Goal: Task Accomplishment & Management: Use online tool/utility

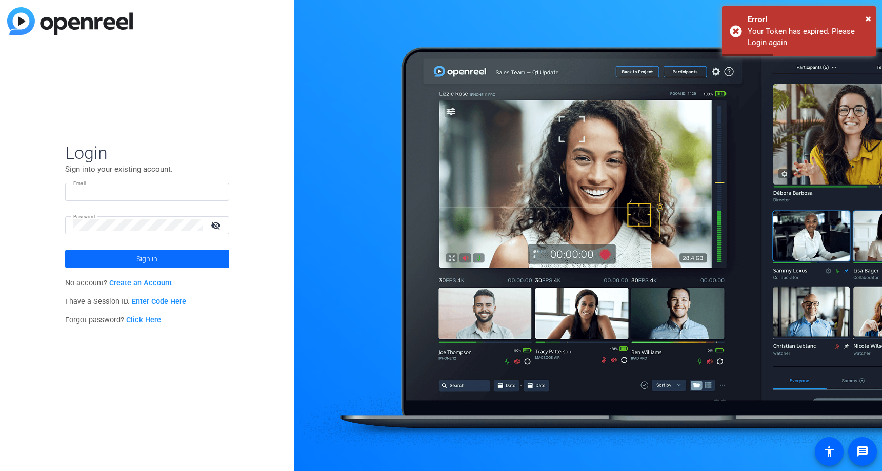
type input "[EMAIL_ADDRESS][DOMAIN_NAME]"
click at [150, 262] on span "Sign in" at bounding box center [146, 259] width 21 height 26
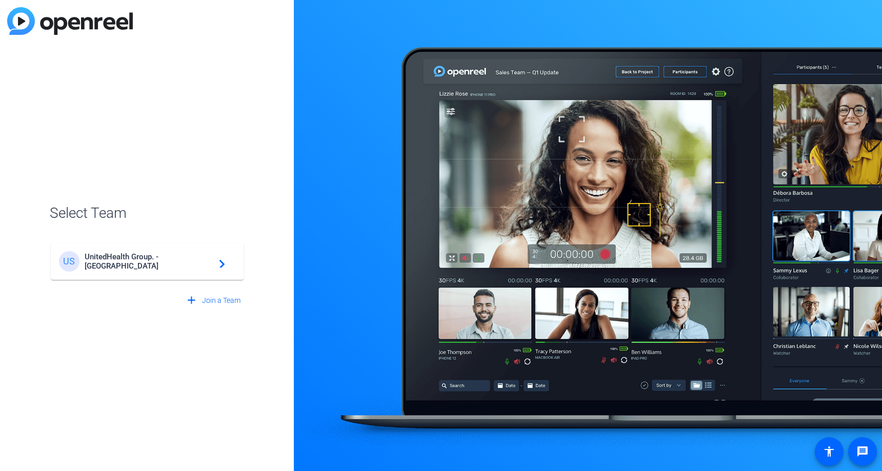
click at [150, 262] on span "UnitedHealth Group. - Tilt Studios" at bounding box center [149, 261] width 128 height 18
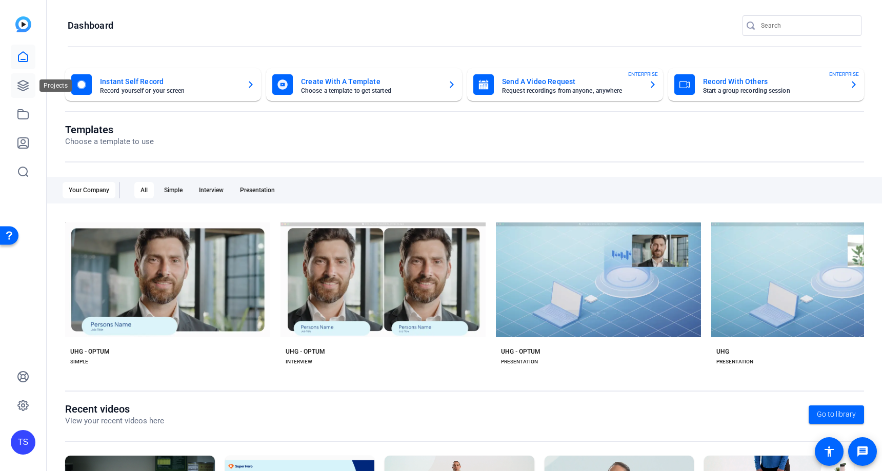
click at [24, 88] on icon at bounding box center [23, 85] width 12 height 12
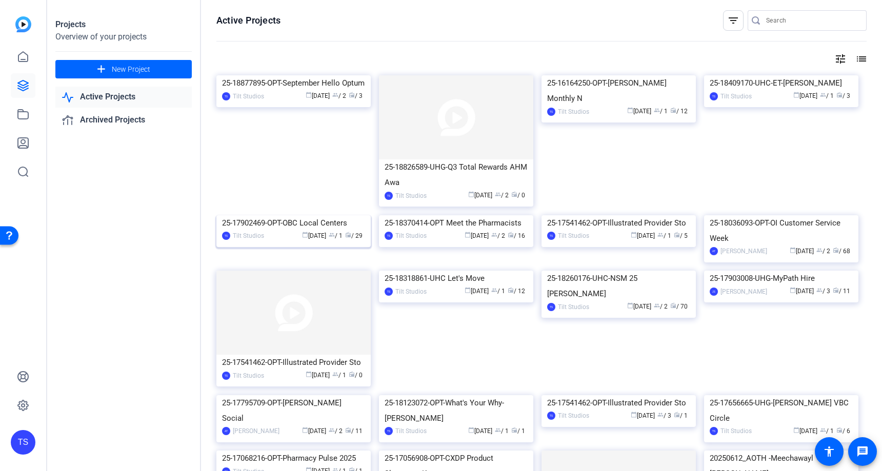
click at [303, 215] on img at bounding box center [293, 215] width 154 height 0
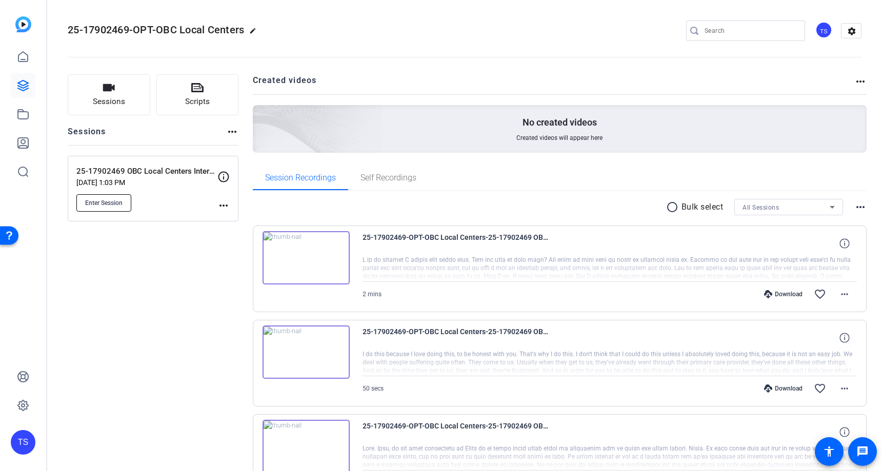
click at [110, 207] on span "Enter Session" at bounding box center [103, 203] width 37 height 8
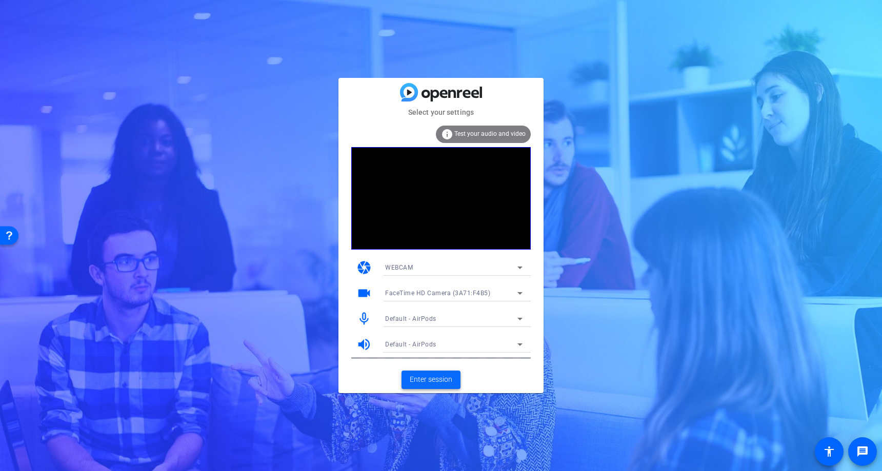
click at [433, 380] on span "Enter session" at bounding box center [431, 379] width 43 height 11
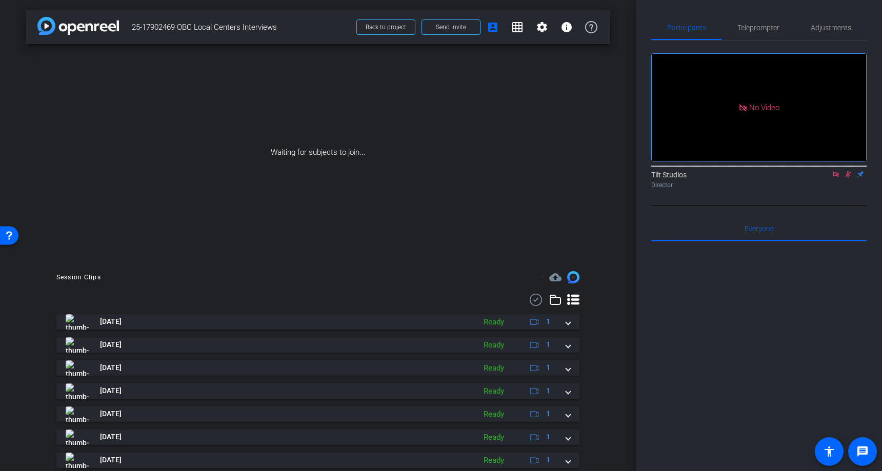
click at [849, 178] on icon at bounding box center [848, 174] width 8 height 7
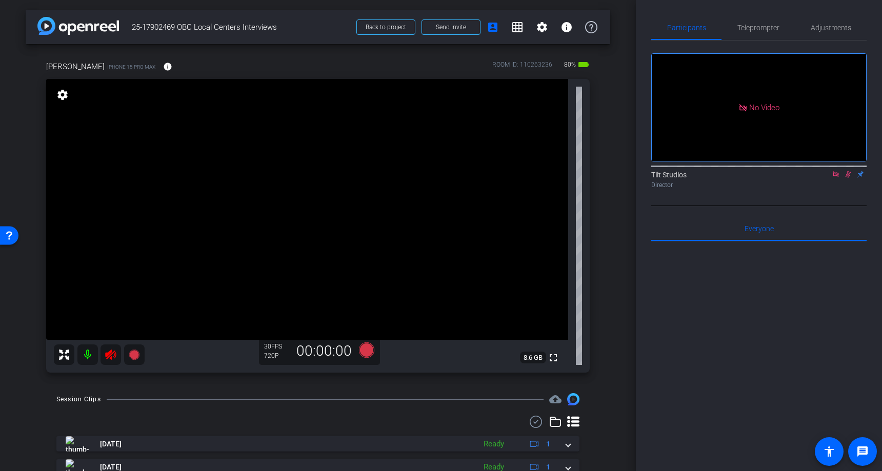
drag, startPoint x: 109, startPoint y: 357, endPoint x: 148, endPoint y: 378, distance: 44.3
click at [111, 357] on icon at bounding box center [110, 355] width 11 height 10
click at [851, 178] on icon at bounding box center [848, 174] width 8 height 7
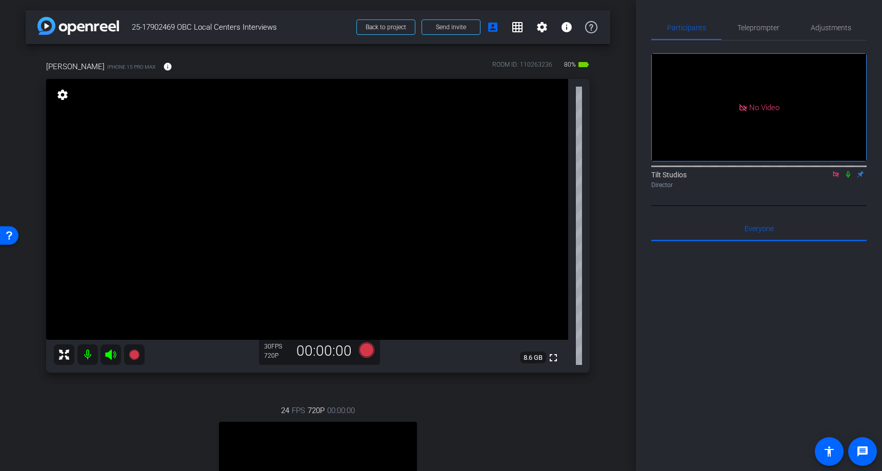
click at [849, 178] on icon at bounding box center [848, 174] width 4 height 7
click at [67, 98] on mat-icon "settings" at bounding box center [62, 95] width 14 height 12
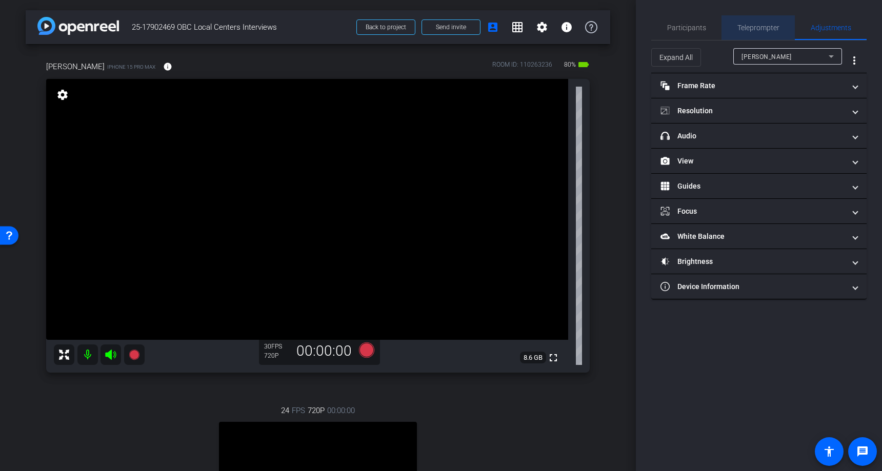
click at [758, 26] on span "Teleprompter" at bounding box center [758, 27] width 42 height 7
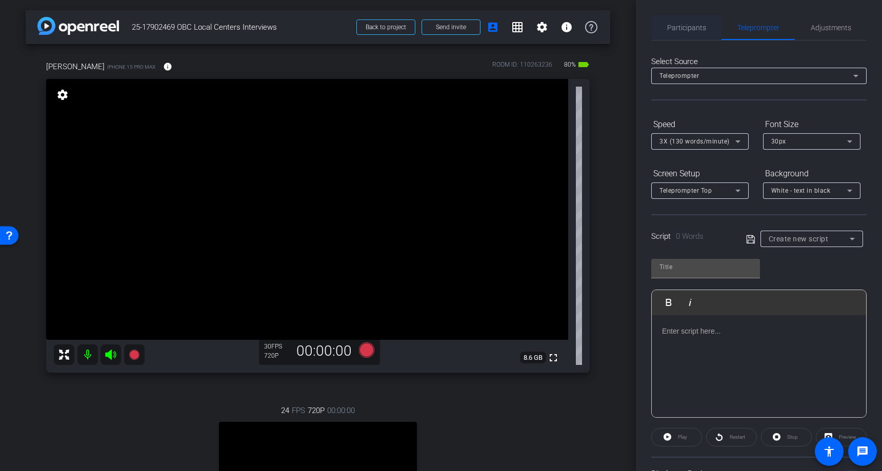
drag, startPoint x: 683, startPoint y: 22, endPoint x: 689, endPoint y: 27, distance: 8.0
click at [683, 22] on span "Participants" at bounding box center [686, 27] width 39 height 25
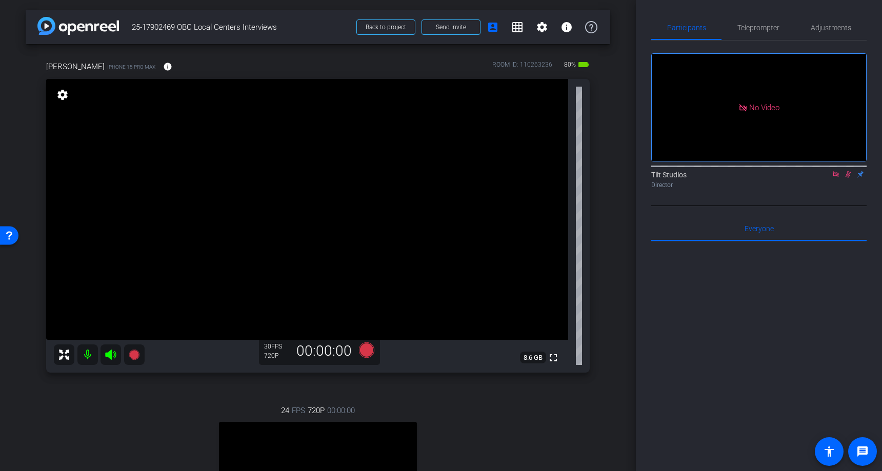
drag, startPoint x: 847, startPoint y: 144, endPoint x: 846, endPoint y: 164, distance: 20.0
click at [847, 171] on icon at bounding box center [848, 174] width 8 height 7
click at [58, 96] on mat-icon "settings" at bounding box center [62, 95] width 14 height 12
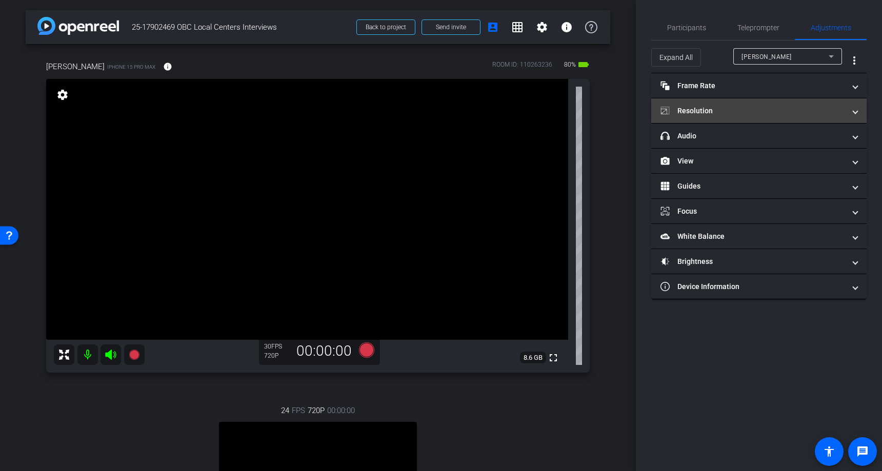
click at [719, 107] on mat-panel-title "Resolution" at bounding box center [752, 111] width 185 height 11
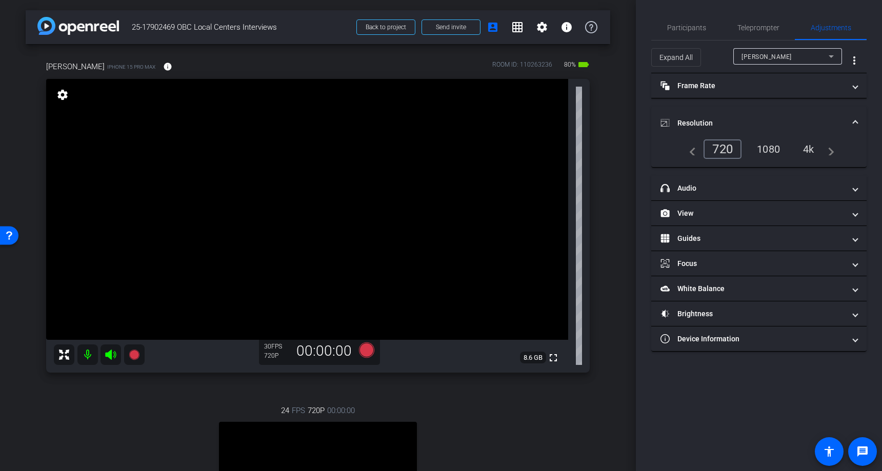
click at [809, 148] on div "4k" at bounding box center [808, 148] width 27 height 17
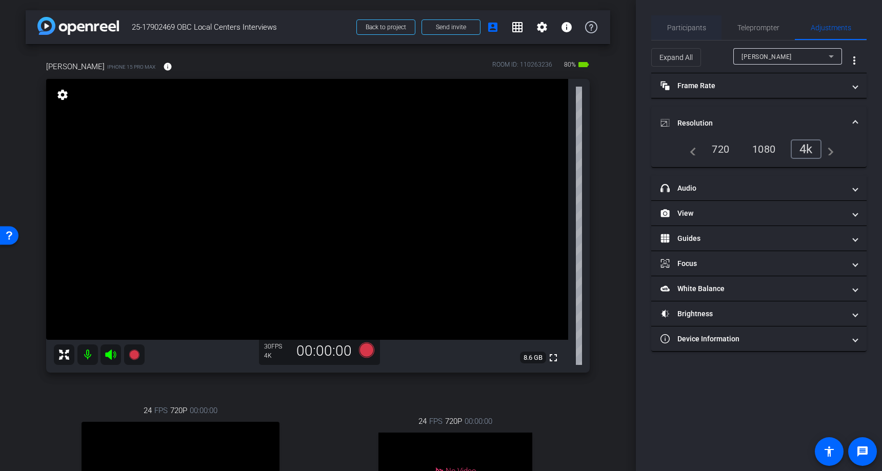
click at [687, 31] on span "Participants" at bounding box center [686, 27] width 39 height 7
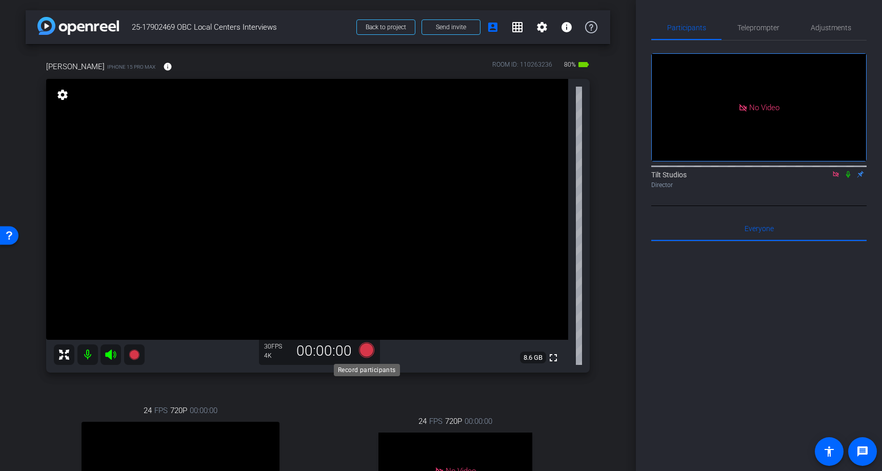
click at [363, 351] on icon at bounding box center [366, 349] width 15 height 15
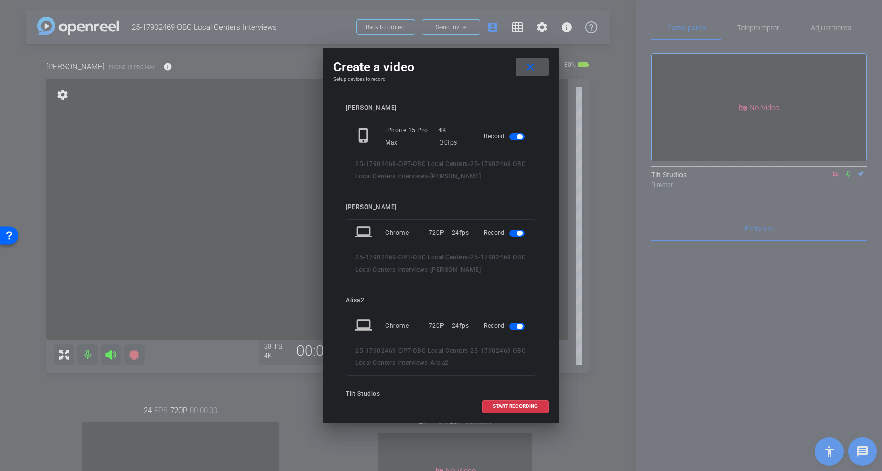
drag, startPoint x: 517, startPoint y: 233, endPoint x: 510, endPoint y: 328, distance: 94.5
click at [517, 233] on span "button" at bounding box center [519, 233] width 5 height 5
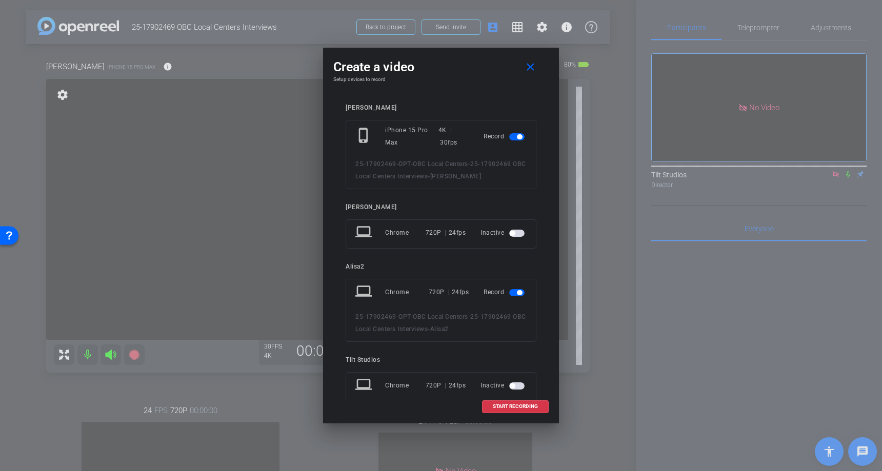
click at [517, 294] on span "button" at bounding box center [516, 292] width 15 height 7
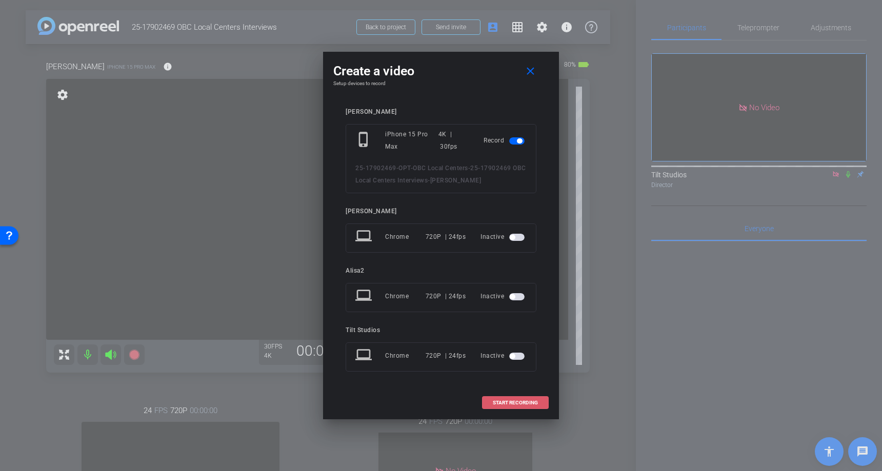
click at [513, 399] on span at bounding box center [515, 403] width 66 height 25
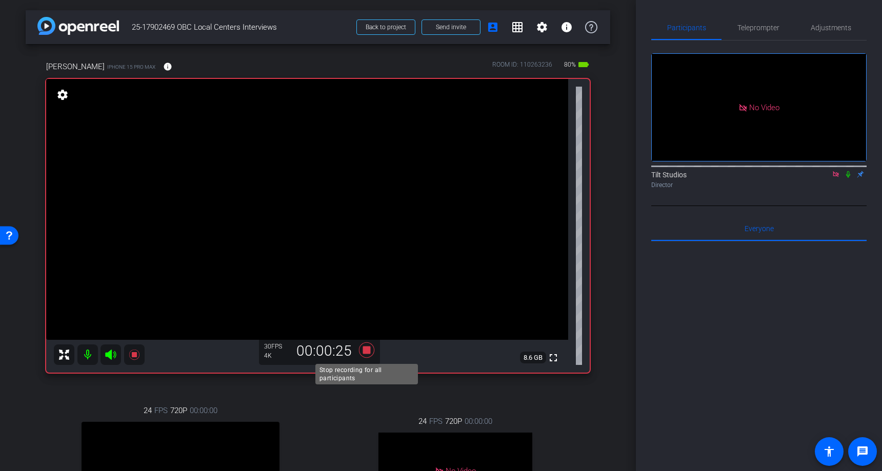
click at [368, 352] on icon at bounding box center [366, 349] width 15 height 15
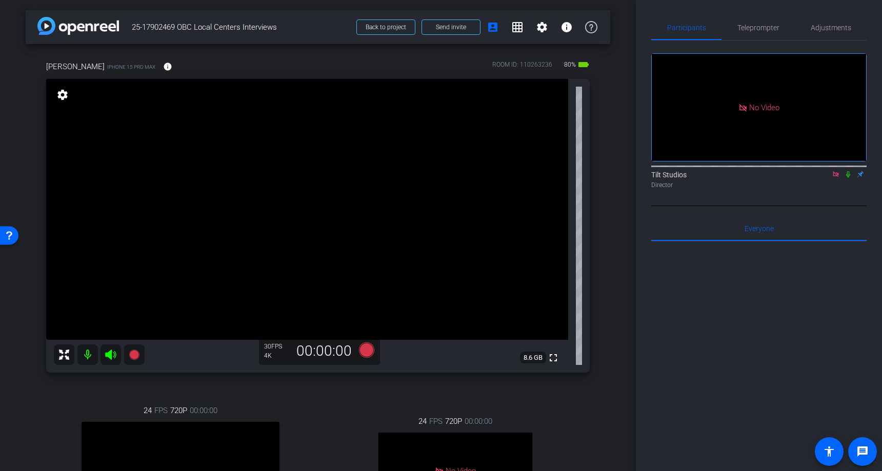
click at [849, 171] on icon at bounding box center [848, 174] width 4 height 7
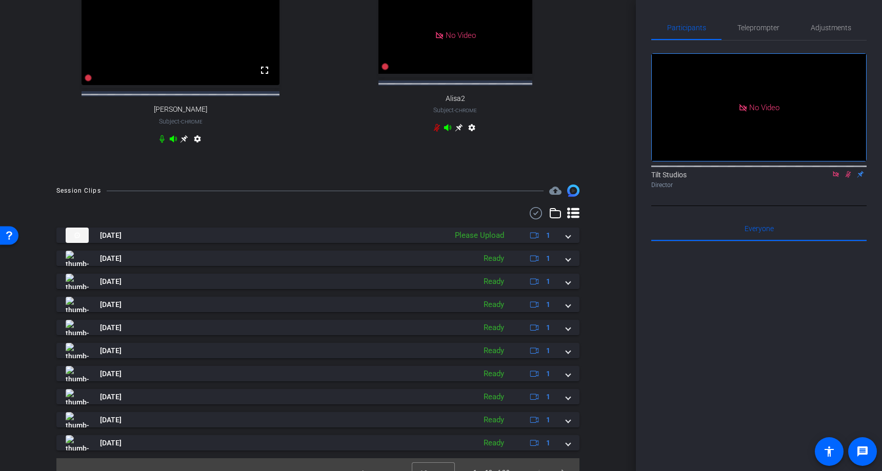
scroll to position [448, 0]
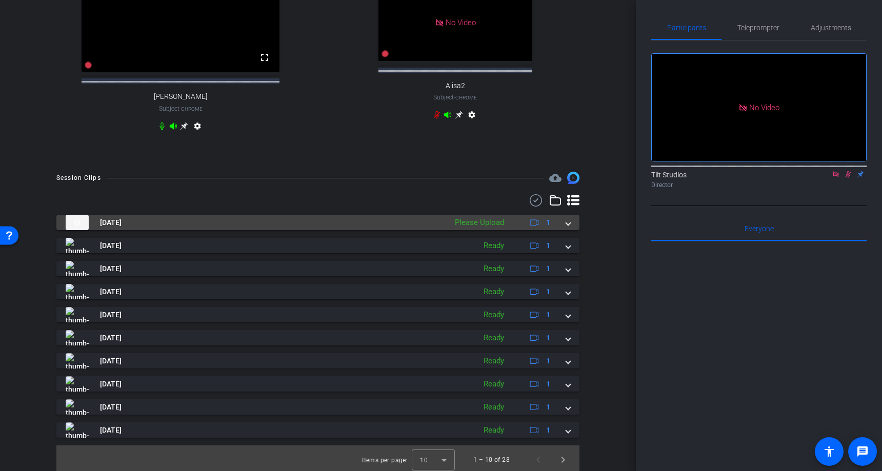
click at [569, 228] on span at bounding box center [568, 222] width 4 height 11
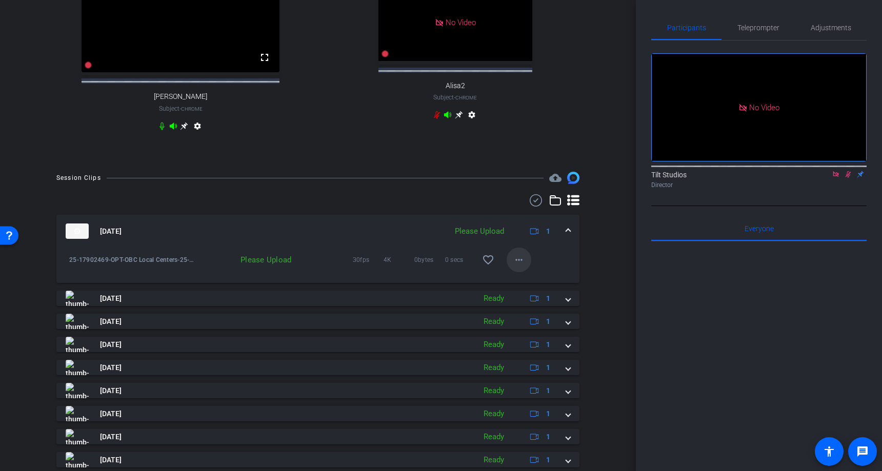
click at [520, 266] on mat-icon "more_horiz" at bounding box center [519, 260] width 12 height 12
click at [532, 290] on span "Upload" at bounding box center [535, 290] width 41 height 12
click at [82, 239] on img at bounding box center [77, 230] width 23 height 15
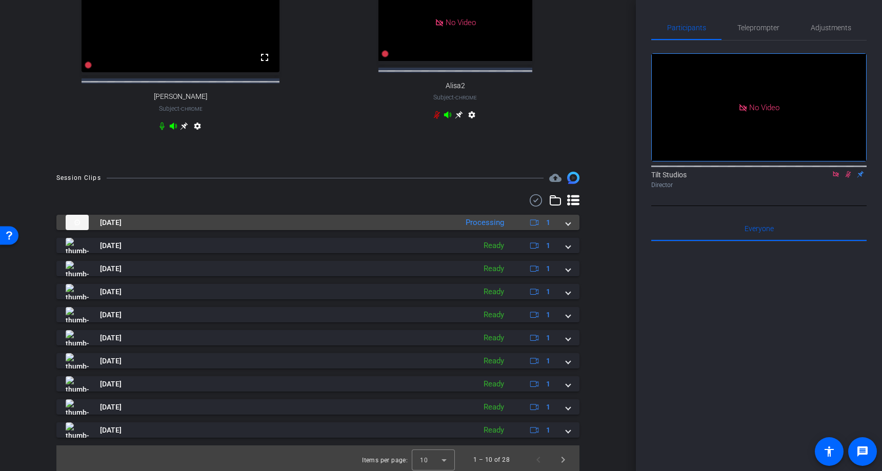
click at [80, 230] on img at bounding box center [77, 222] width 23 height 15
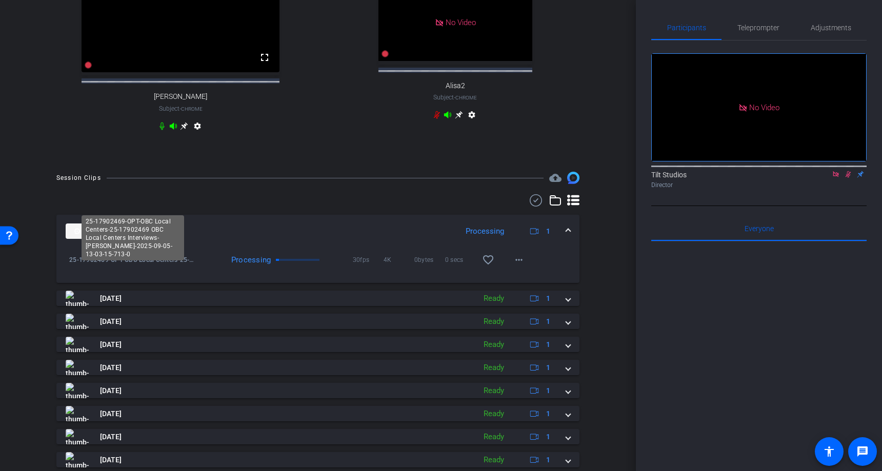
click at [106, 265] on span "25-17902469-OPT-OBC Local Centers-25-17902469 OBC Local Centers Interviews-[PER…" at bounding box center [132, 260] width 127 height 10
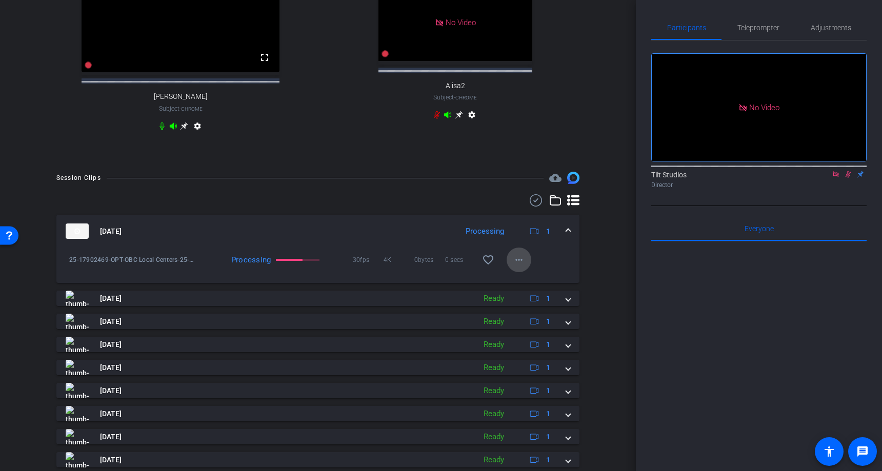
click at [522, 266] on mat-icon "more_horiz" at bounding box center [519, 260] width 12 height 12
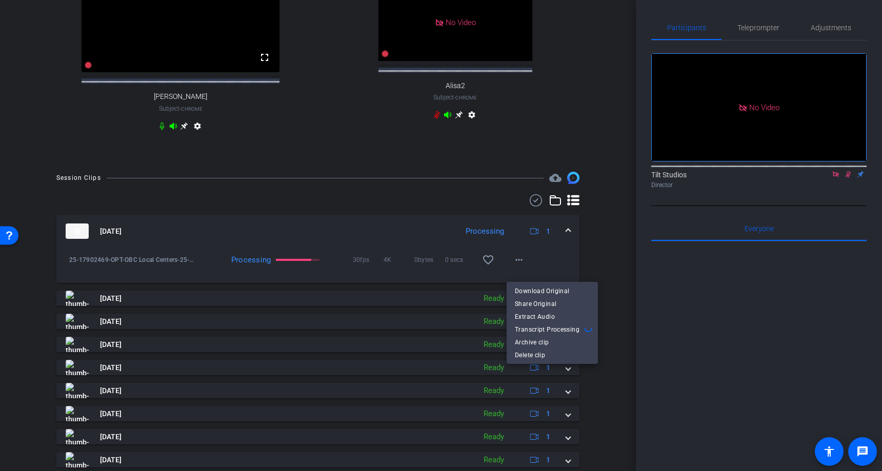
click at [847, 146] on div at bounding box center [441, 235] width 882 height 471
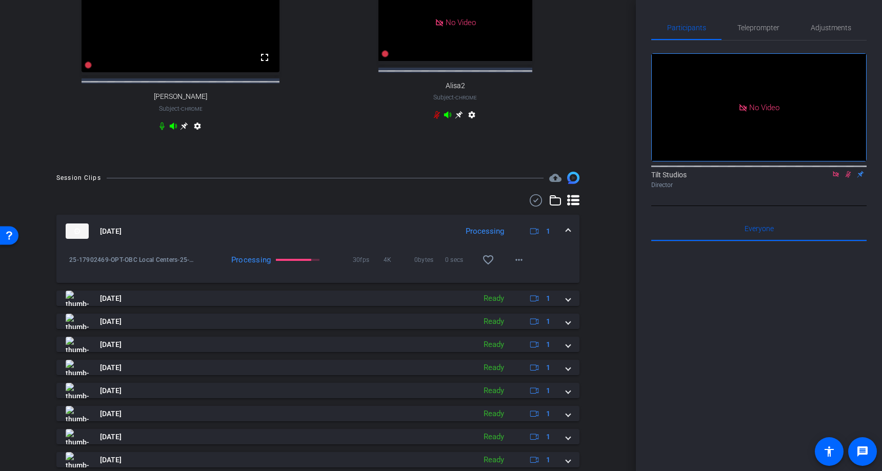
click at [849, 171] on icon at bounding box center [848, 174] width 8 height 7
click at [69, 265] on mat-icon "play_circle_outline" at bounding box center [69, 260] width 10 height 10
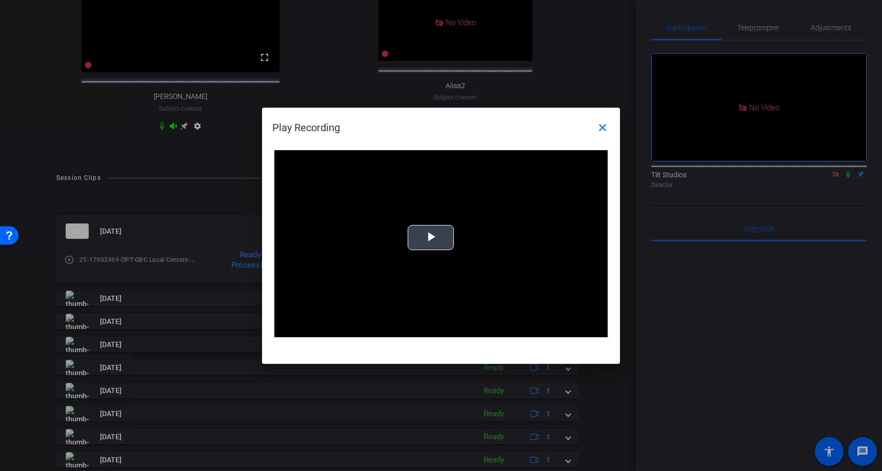
click at [431, 237] on span "Video Player" at bounding box center [431, 237] width 0 height 0
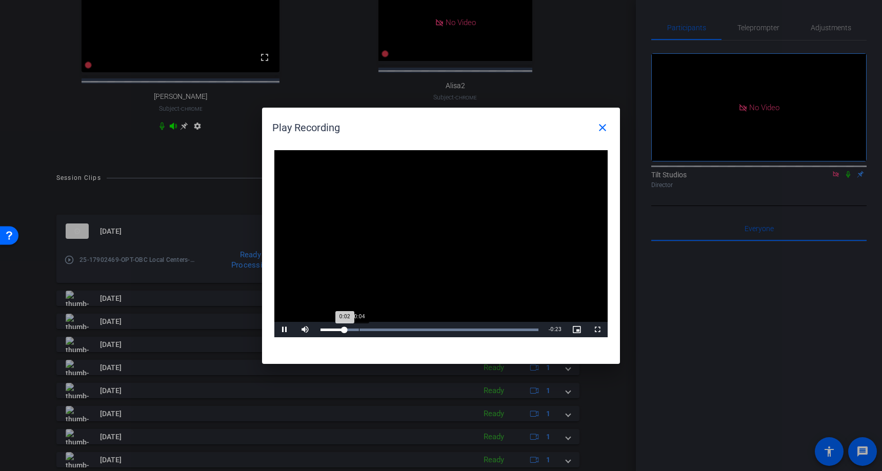
click at [359, 330] on div "Loaded : 100.00% 0:04 0:02" at bounding box center [429, 330] width 218 height 3
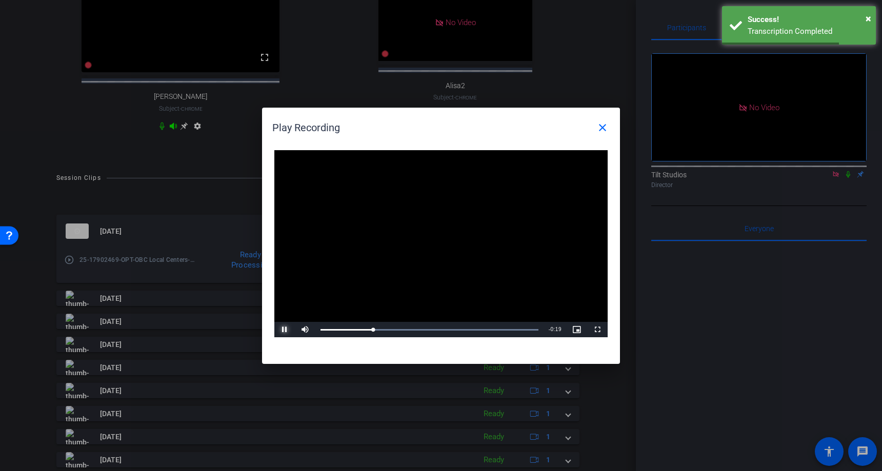
click at [287, 330] on span "Video Player" at bounding box center [284, 330] width 21 height 0
drag, startPoint x: 598, startPoint y: 128, endPoint x: 666, endPoint y: 205, distance: 102.8
click at [598, 128] on mat-icon "close" at bounding box center [602, 127] width 12 height 12
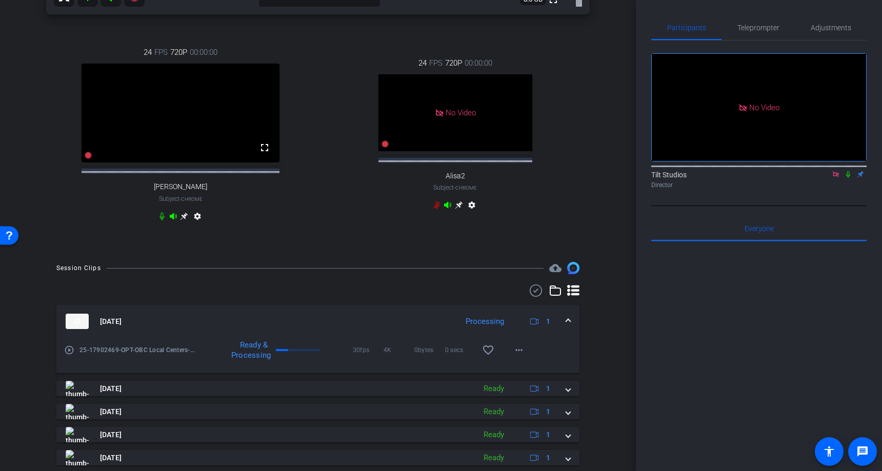
scroll to position [0, 0]
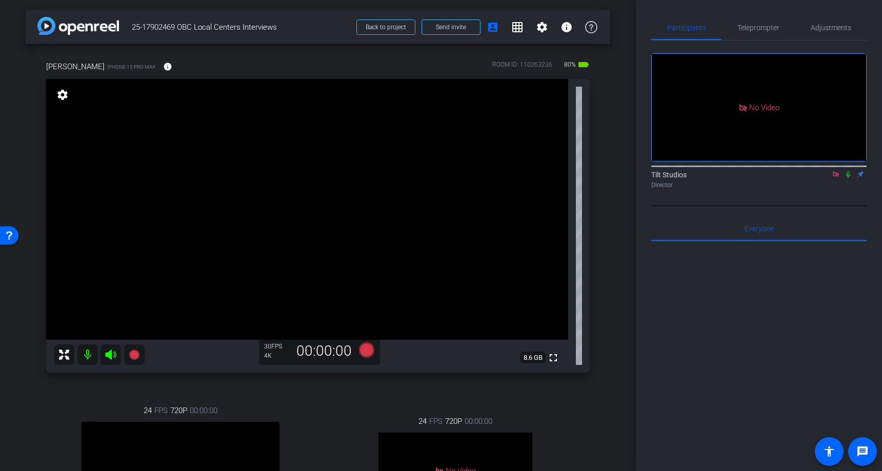
click at [847, 171] on icon at bounding box center [848, 174] width 4 height 7
click at [848, 171] on icon at bounding box center [848, 174] width 8 height 7
click at [363, 353] on icon at bounding box center [366, 349] width 15 height 15
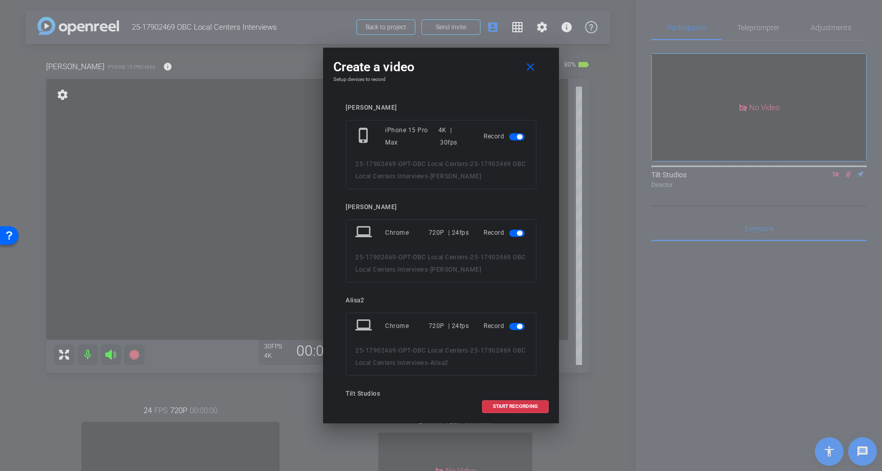
drag, startPoint x: 516, startPoint y: 233, endPoint x: 508, endPoint y: 266, distance: 34.3
click at [517, 234] on span "button" at bounding box center [519, 233] width 5 height 5
click at [513, 289] on span "button" at bounding box center [516, 292] width 15 height 7
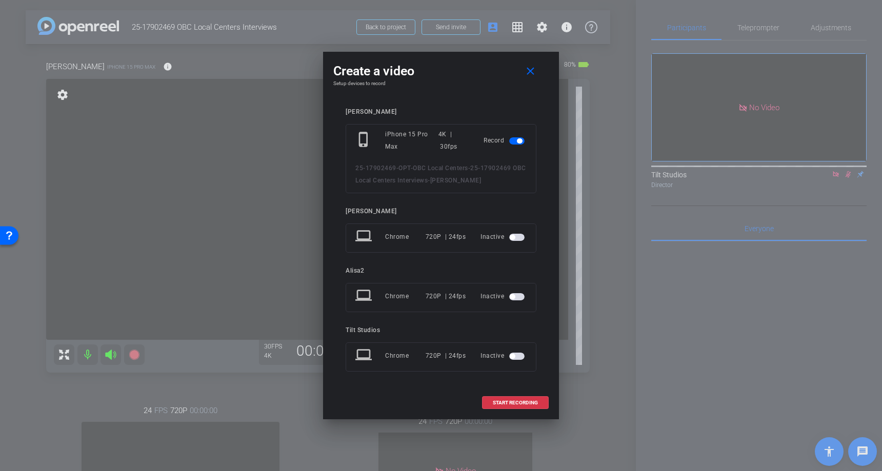
drag, startPoint x: 516, startPoint y: 401, endPoint x: 651, endPoint y: 408, distance: 135.0
click at [516, 401] on span "START RECORDING" at bounding box center [515, 402] width 45 height 5
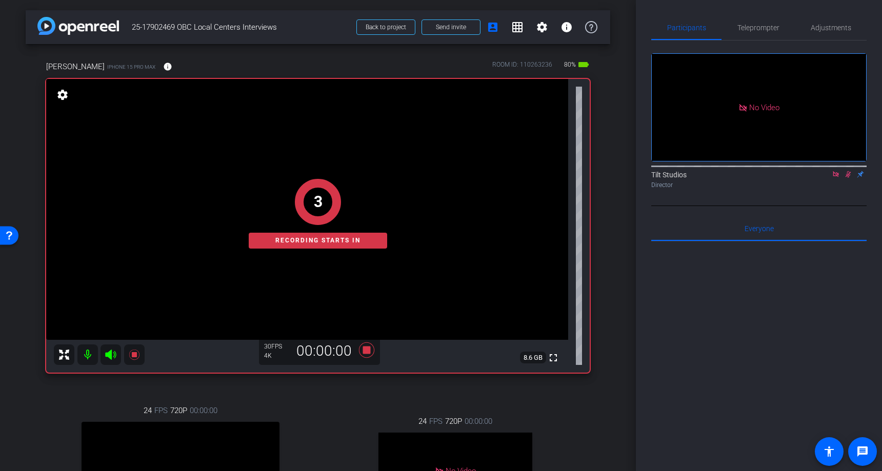
drag, startPoint x: 846, startPoint y: 143, endPoint x: 843, endPoint y: 156, distance: 13.8
click at [847, 171] on icon at bounding box center [848, 174] width 8 height 7
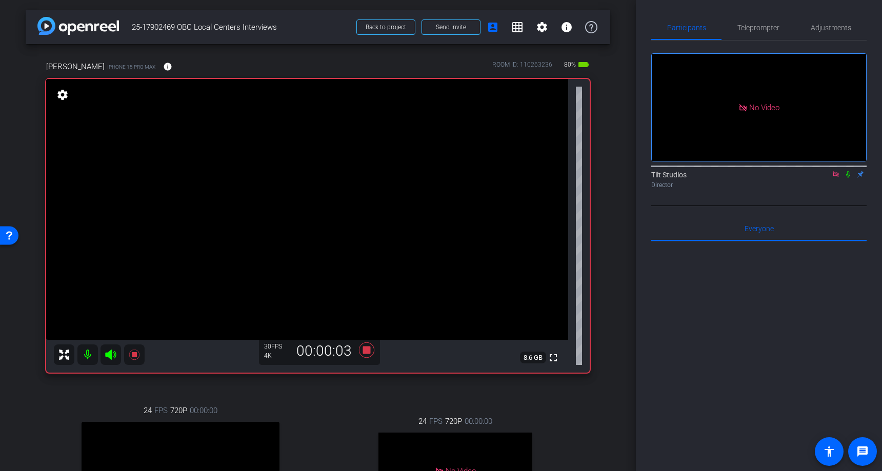
click at [851, 171] on icon at bounding box center [848, 174] width 8 height 7
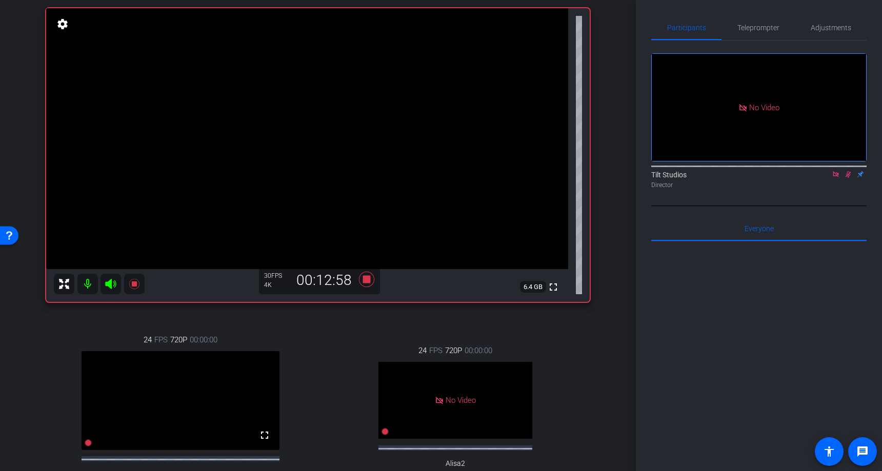
scroll to position [78, 0]
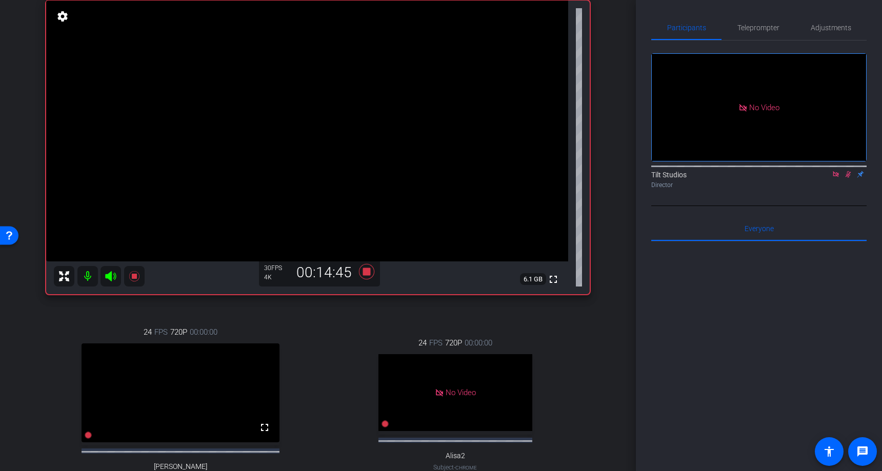
click at [848, 171] on icon at bounding box center [848, 174] width 6 height 7
click at [365, 272] on icon at bounding box center [366, 271] width 15 height 15
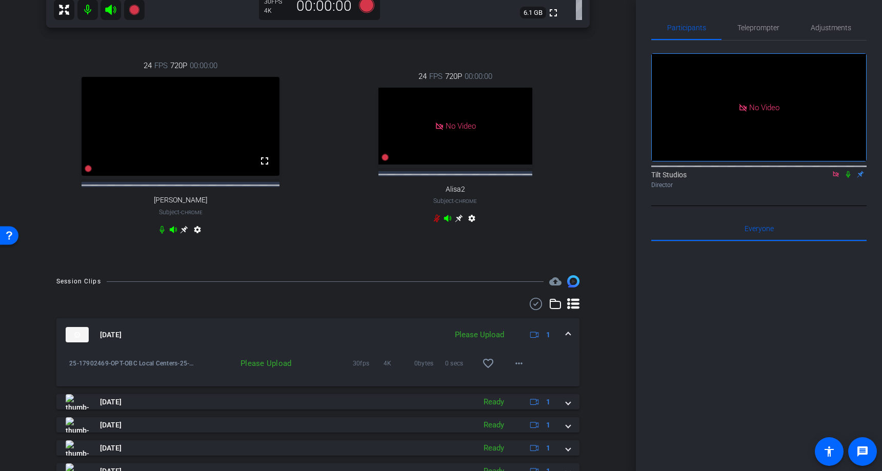
scroll to position [376, 0]
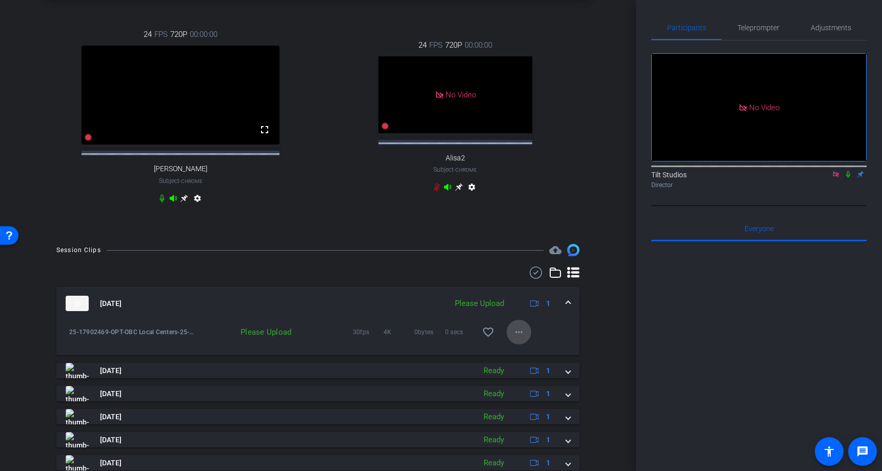
click at [524, 338] on mat-icon "more_horiz" at bounding box center [519, 332] width 12 height 12
click at [524, 362] on span "Upload" at bounding box center [535, 363] width 41 height 12
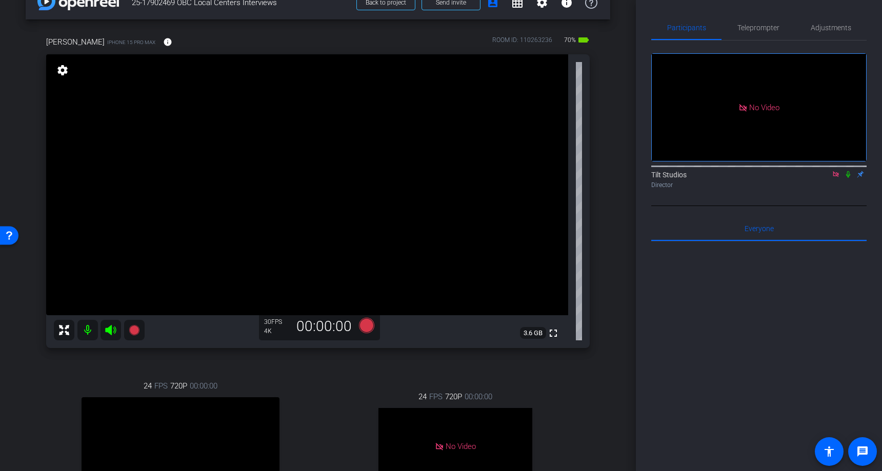
scroll to position [0, 0]
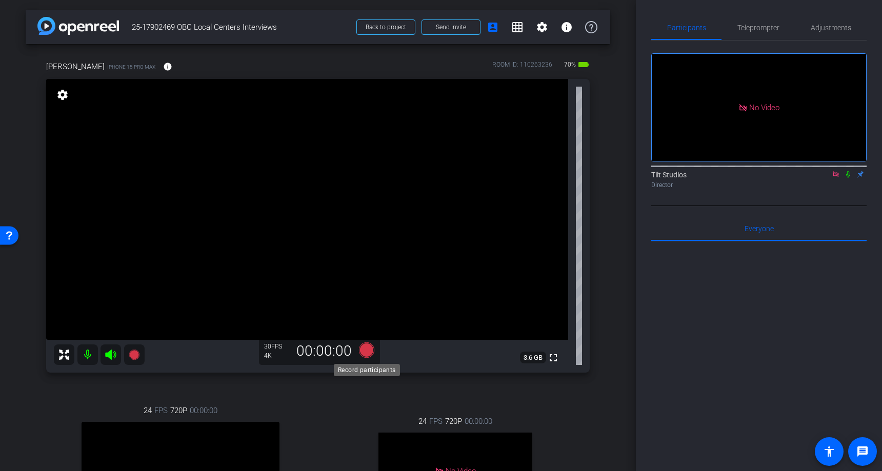
click at [370, 352] on icon at bounding box center [366, 349] width 15 height 15
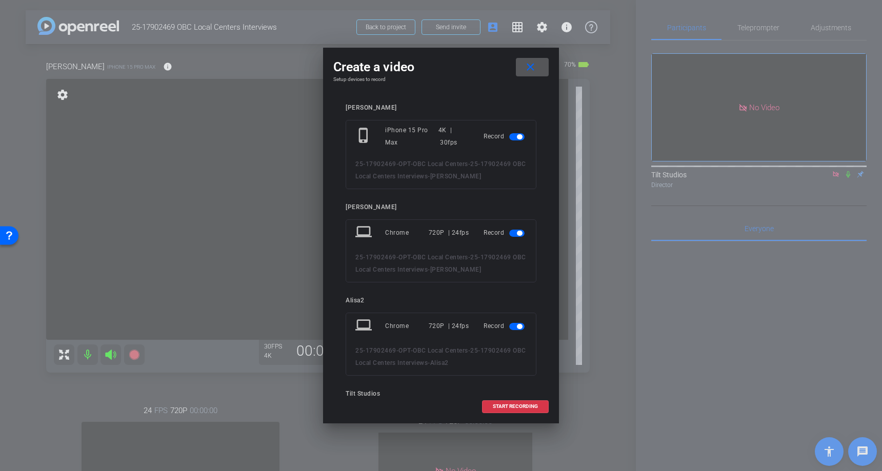
click at [514, 327] on span "button" at bounding box center [516, 326] width 15 height 7
click at [516, 235] on span "button" at bounding box center [516, 233] width 15 height 7
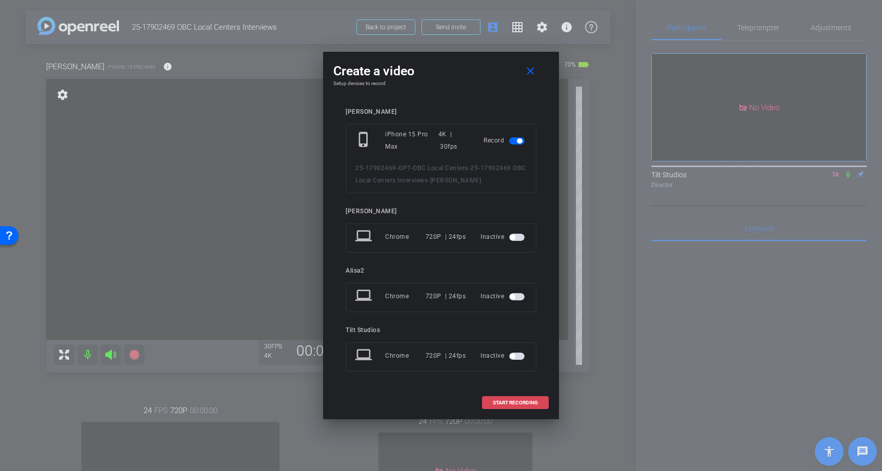
click at [523, 405] on span "START RECORDING" at bounding box center [515, 402] width 45 height 5
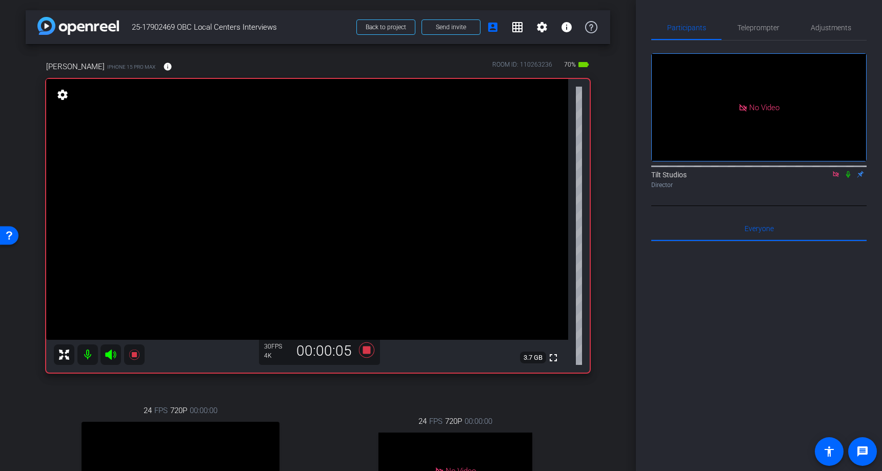
click at [847, 171] on icon at bounding box center [848, 174] width 8 height 7
click at [365, 355] on icon at bounding box center [366, 350] width 25 height 18
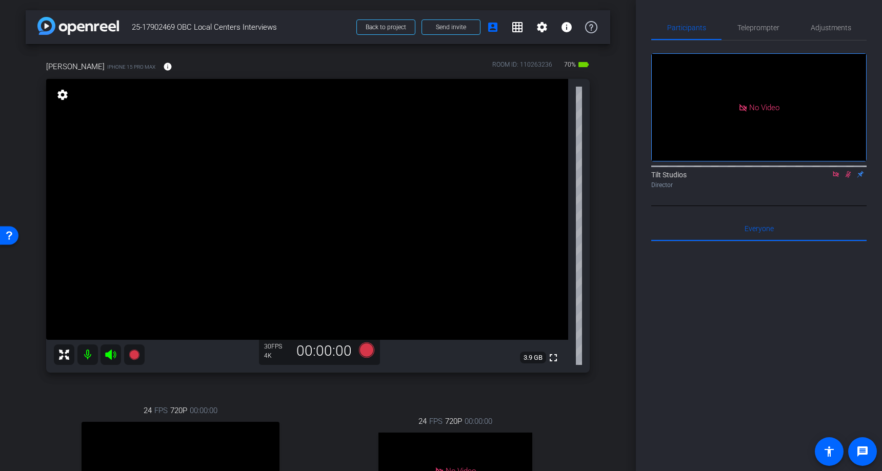
drag, startPoint x: 849, startPoint y: 144, endPoint x: 846, endPoint y: 177, distance: 33.9
click at [849, 171] on icon at bounding box center [848, 174] width 8 height 7
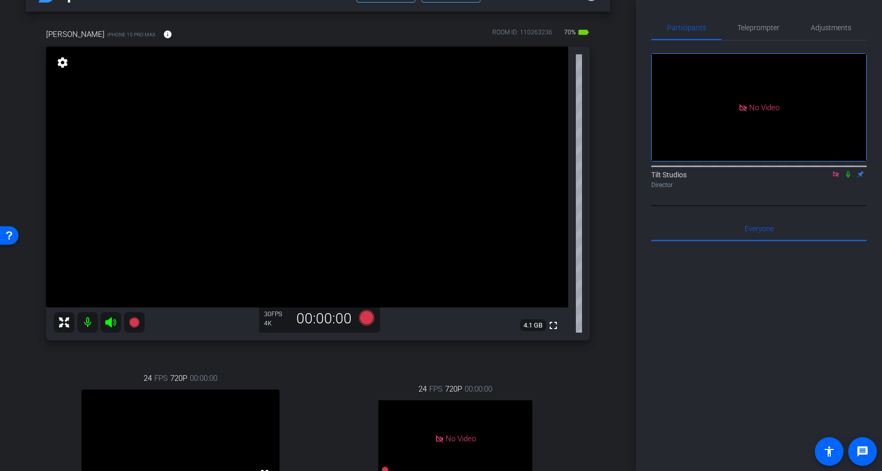
scroll to position [31, 0]
click at [848, 171] on icon at bounding box center [848, 174] width 8 height 7
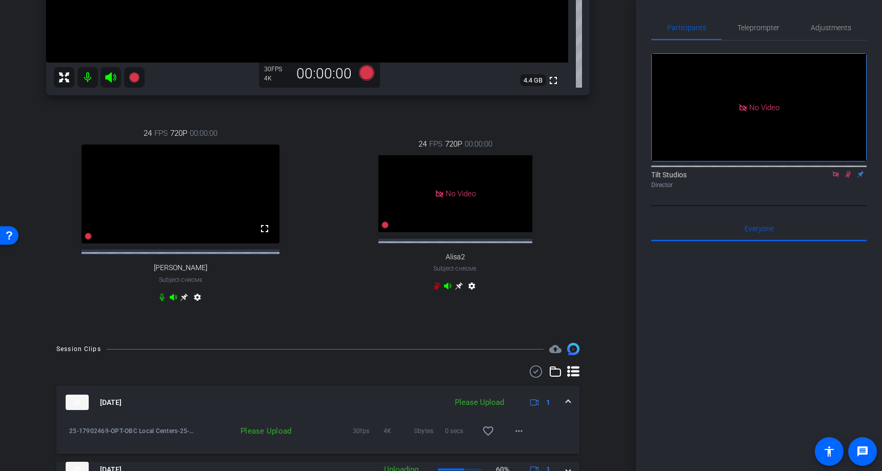
scroll to position [278, 0]
click at [851, 171] on icon at bounding box center [848, 174] width 8 height 7
drag, startPoint x: 848, startPoint y: 146, endPoint x: 847, endPoint y: 169, distance: 22.6
click at [848, 171] on icon at bounding box center [848, 174] width 8 height 7
click at [847, 171] on icon at bounding box center [848, 174] width 6 height 7
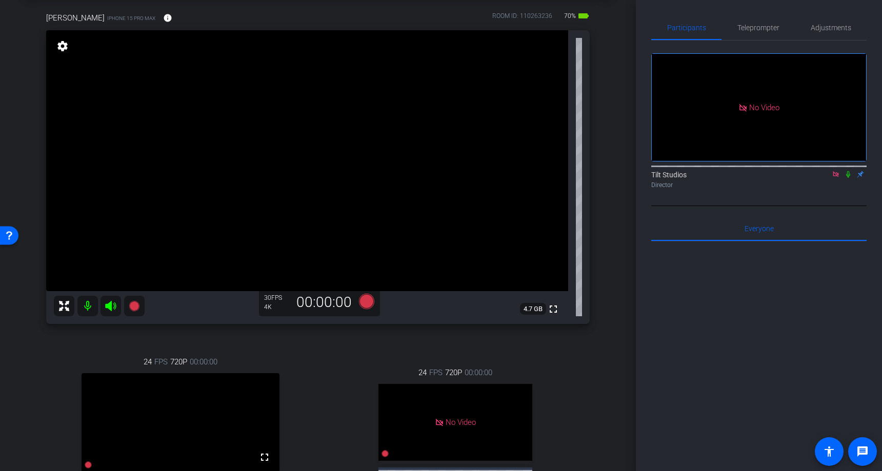
scroll to position [46, 0]
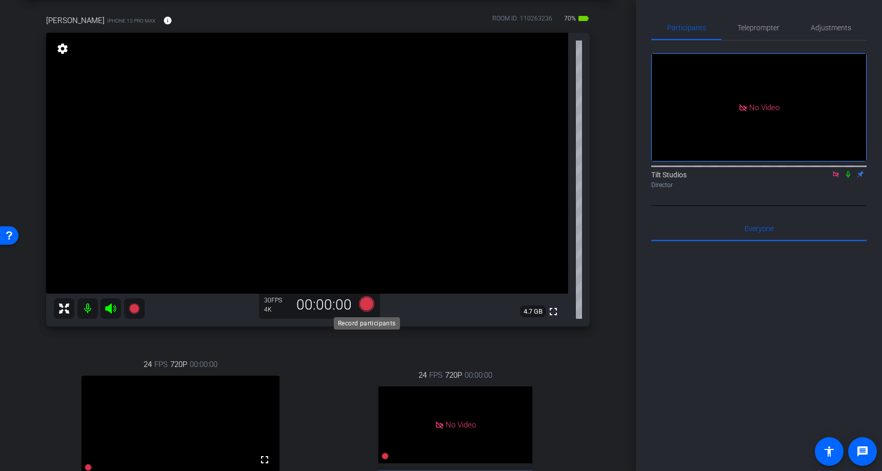
click at [367, 305] on icon at bounding box center [366, 303] width 15 height 15
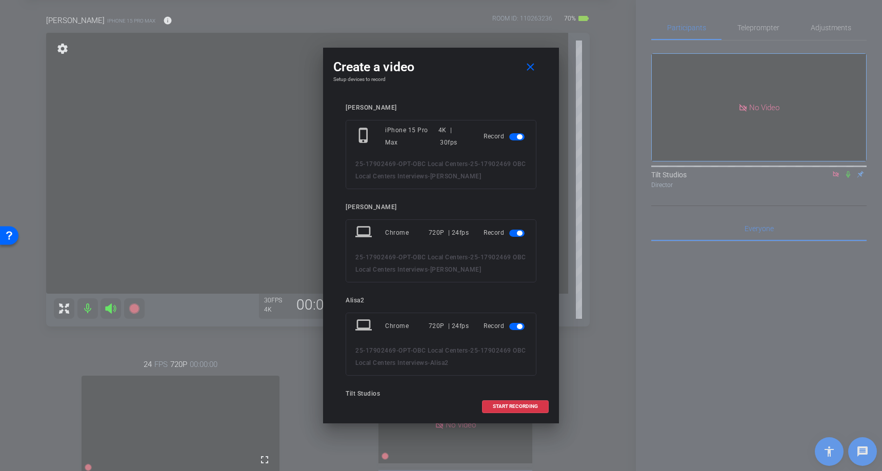
drag, startPoint x: 515, startPoint y: 234, endPoint x: 517, endPoint y: 301, distance: 67.7
click at [515, 234] on span "button" at bounding box center [516, 233] width 15 height 7
click at [514, 293] on span "button" at bounding box center [516, 292] width 15 height 7
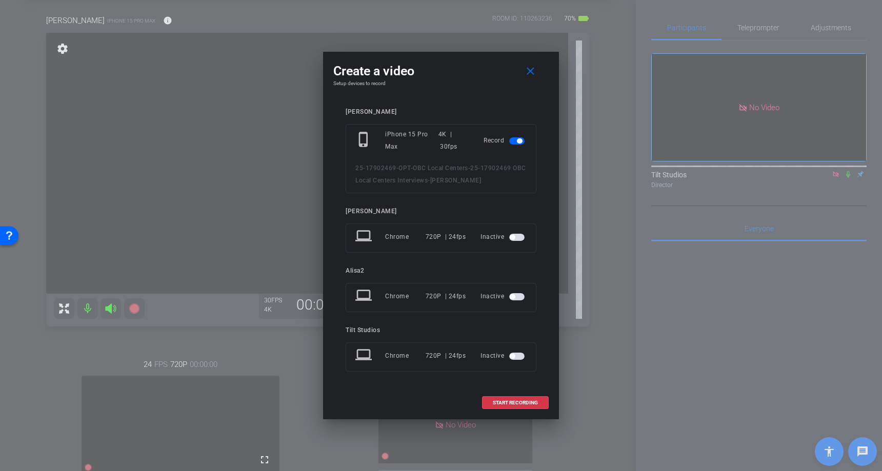
drag, startPoint x: 517, startPoint y: 405, endPoint x: 548, endPoint y: 414, distance: 32.0
click at [517, 405] on span "START RECORDING" at bounding box center [515, 402] width 45 height 5
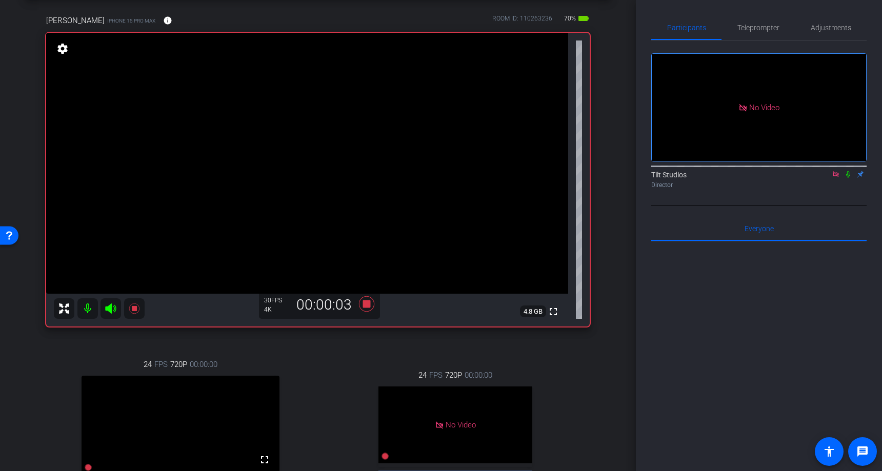
click at [848, 171] on icon at bounding box center [848, 174] width 4 height 7
drag, startPoint x: 364, startPoint y: 302, endPoint x: 468, endPoint y: 315, distance: 104.8
click at [365, 302] on icon at bounding box center [366, 303] width 15 height 15
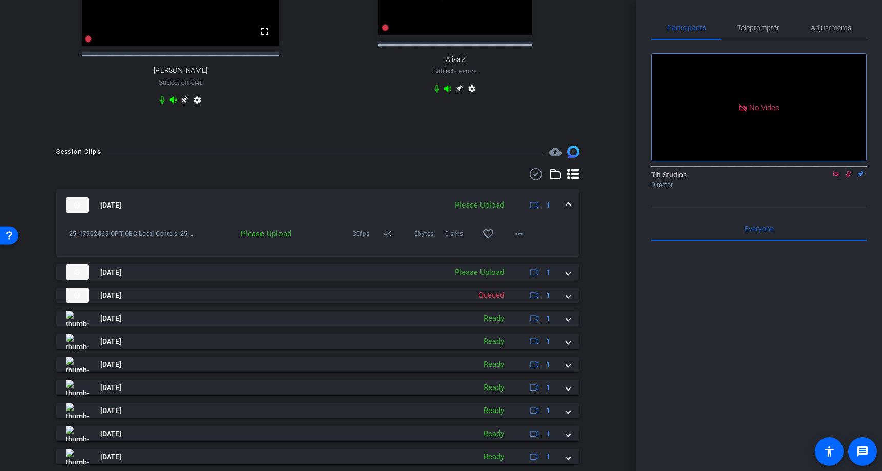
scroll to position [475, 0]
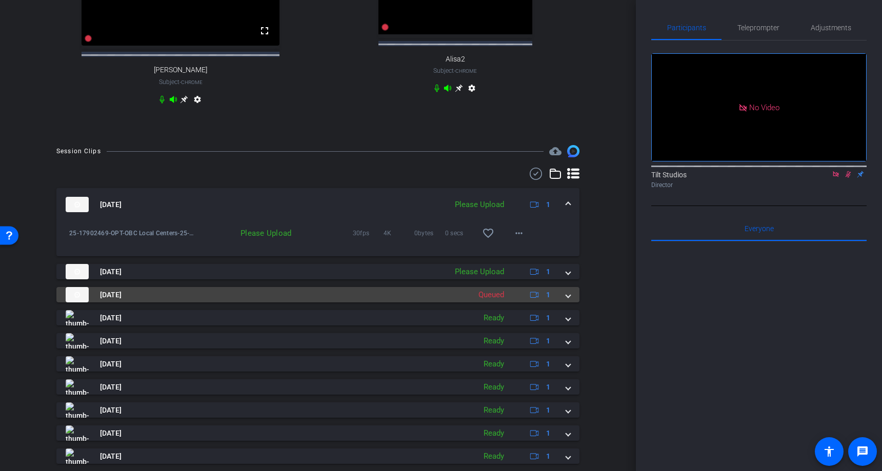
click at [565, 302] on div "Sep 5, 2025 Queued 1" at bounding box center [316, 294] width 500 height 15
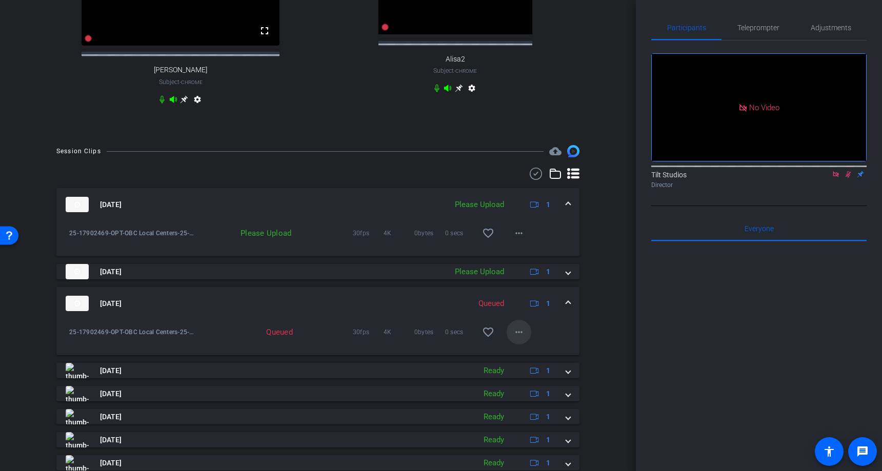
click at [519, 338] on mat-icon "more_horiz" at bounding box center [519, 332] width 12 height 12
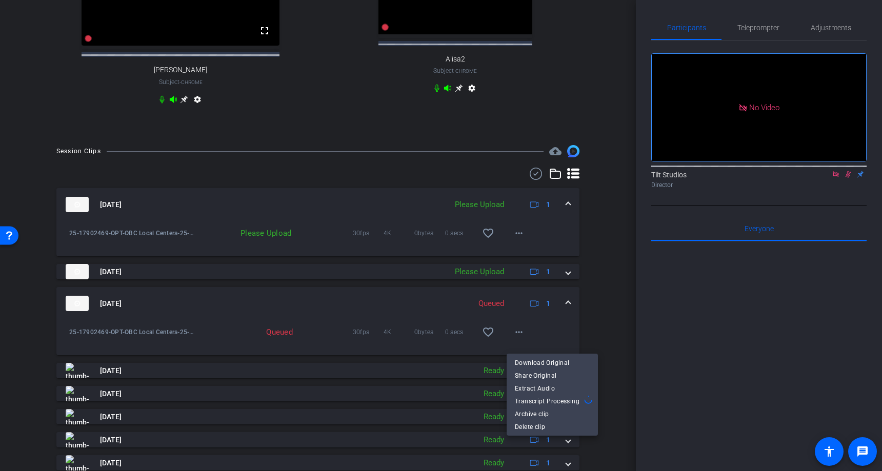
click at [569, 282] on div at bounding box center [441, 235] width 882 height 471
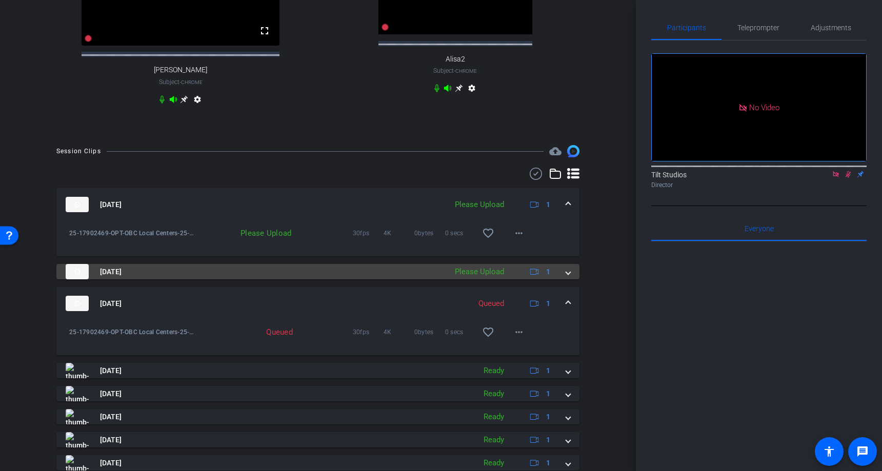
click at [568, 277] on span at bounding box center [568, 272] width 4 height 11
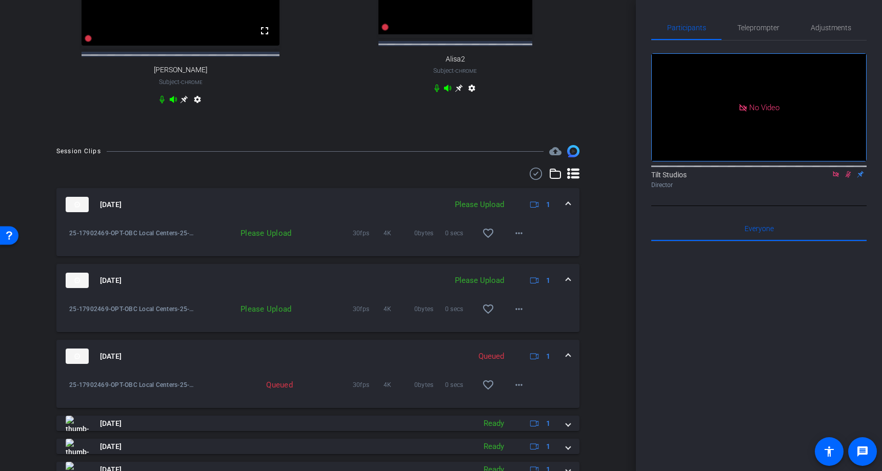
click at [568, 210] on span at bounding box center [568, 204] width 4 height 11
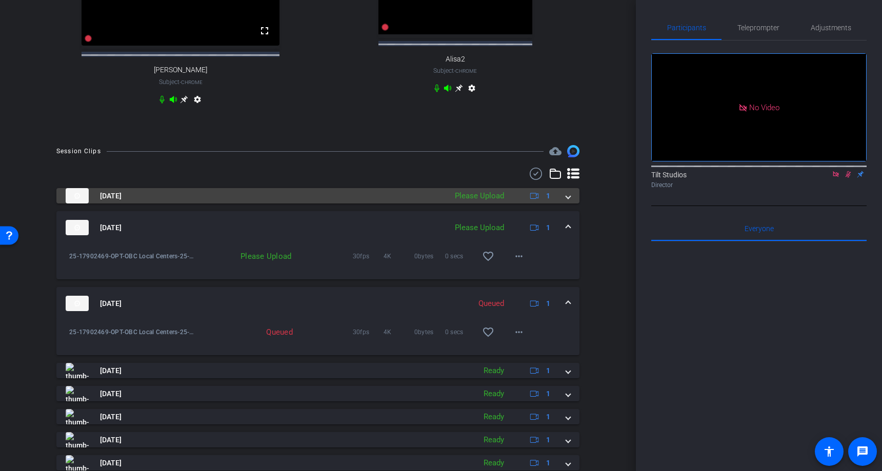
click at [566, 201] on span at bounding box center [568, 196] width 4 height 11
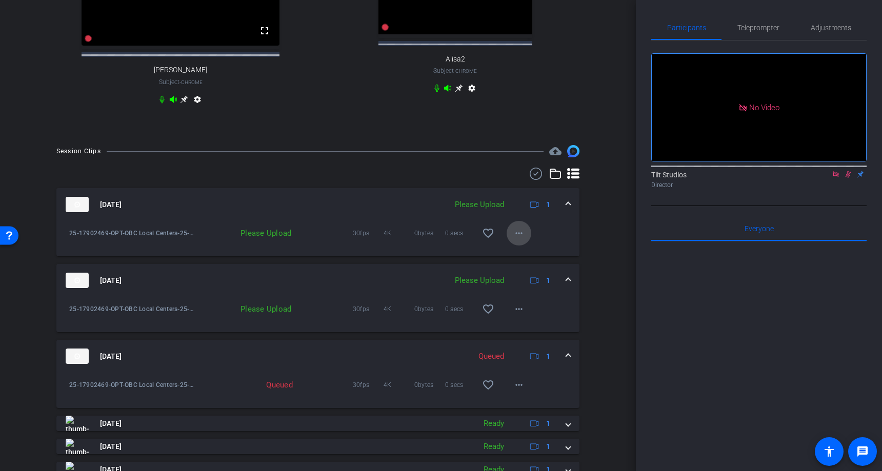
click at [519, 239] on mat-icon "more_horiz" at bounding box center [519, 233] width 12 height 12
click at [522, 263] on span "Upload" at bounding box center [535, 264] width 41 height 12
click at [848, 171] on icon at bounding box center [848, 174] width 6 height 7
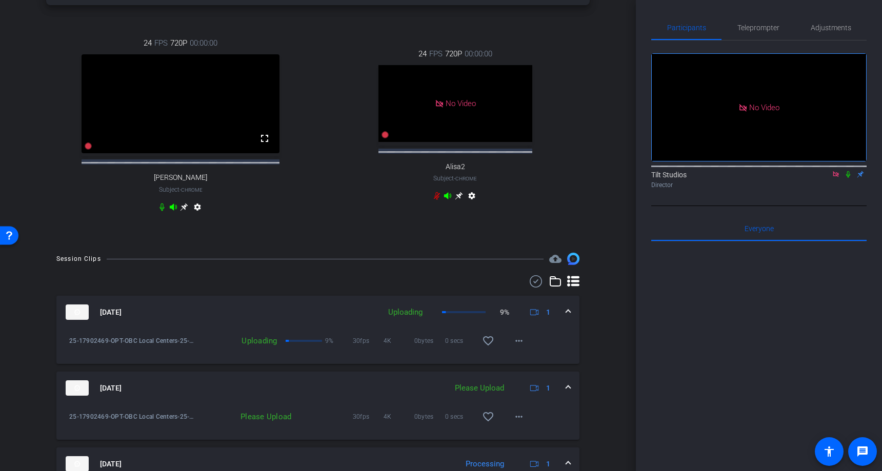
scroll to position [369, 0]
click at [848, 171] on icon at bounding box center [848, 174] width 4 height 7
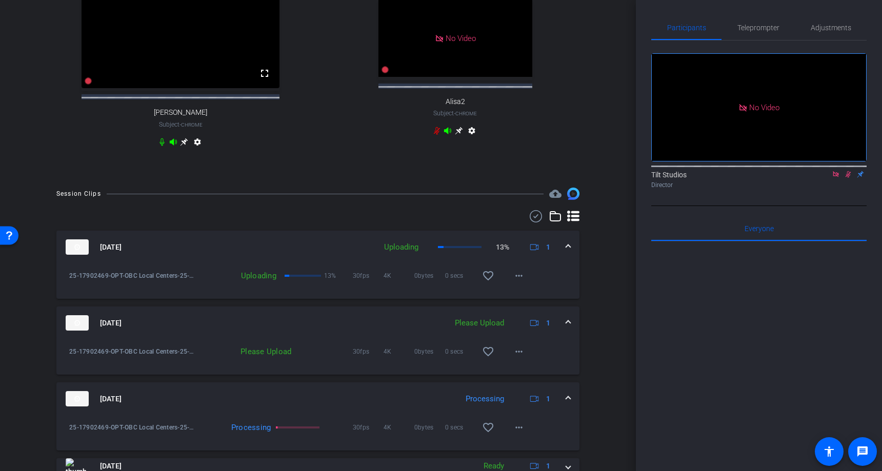
scroll to position [445, 0]
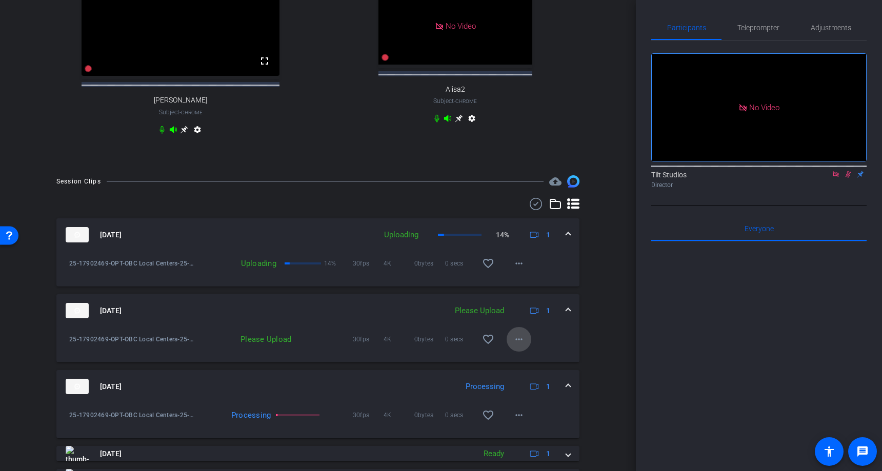
click at [519, 345] on mat-icon "more_horiz" at bounding box center [519, 339] width 12 height 12
click at [524, 372] on span "Upload" at bounding box center [535, 370] width 41 height 12
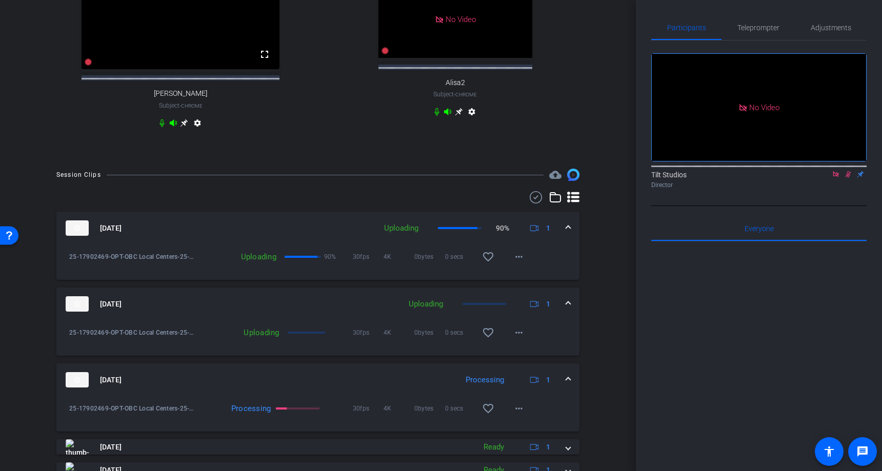
scroll to position [449, 0]
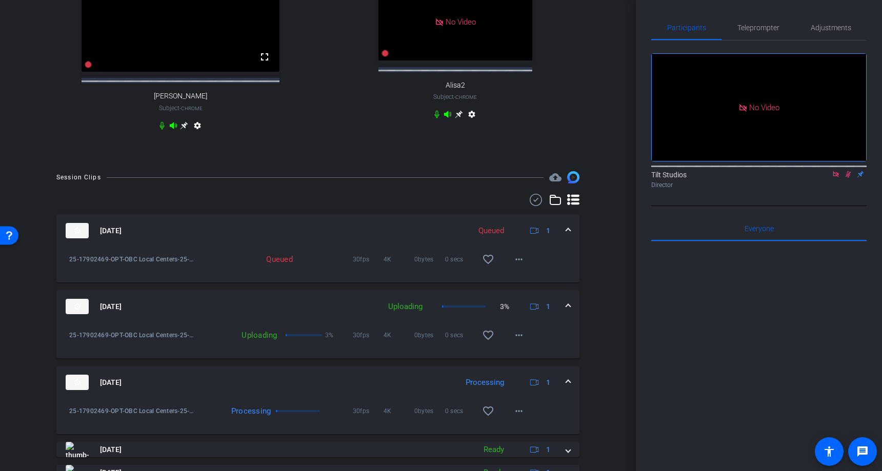
click at [849, 171] on icon at bounding box center [848, 174] width 8 height 7
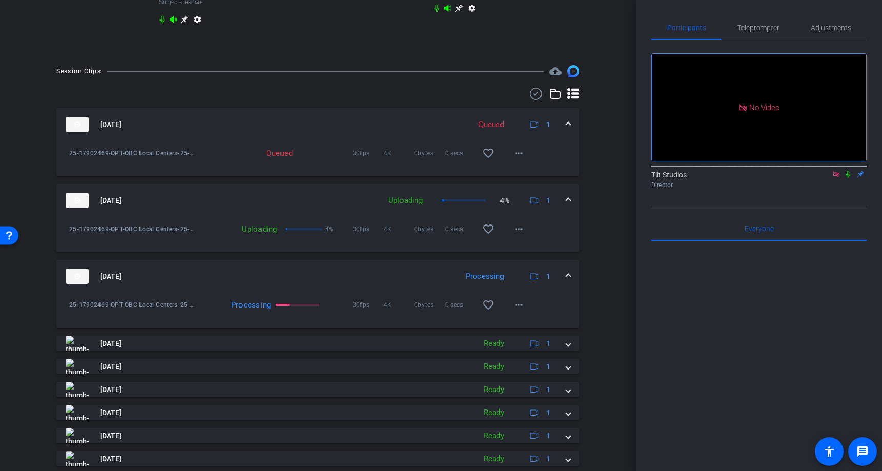
scroll to position [559, 0]
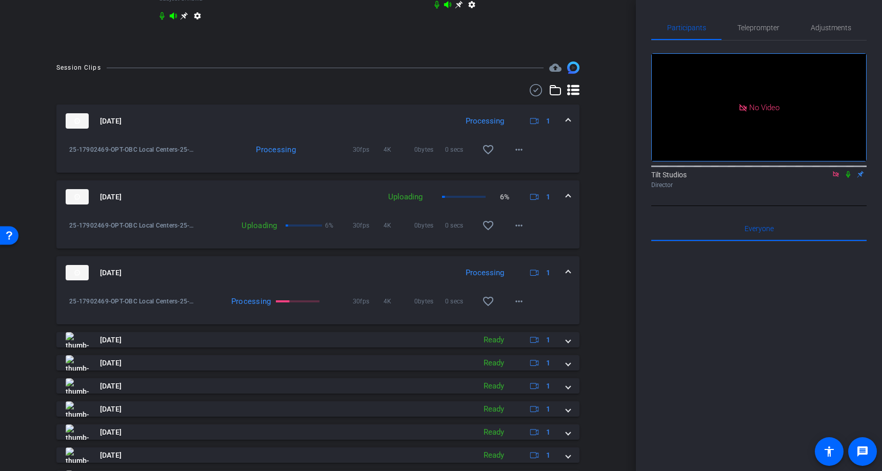
click at [847, 171] on icon at bounding box center [848, 174] width 4 height 7
click at [848, 171] on icon at bounding box center [848, 174] width 8 height 7
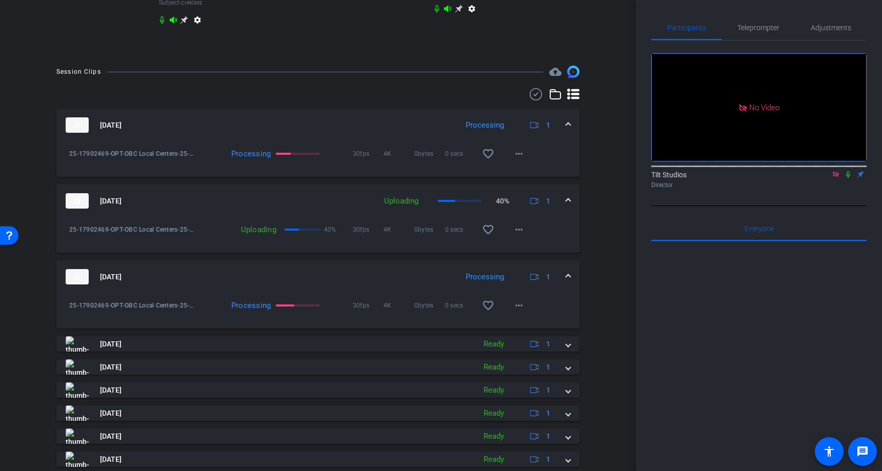
scroll to position [556, 0]
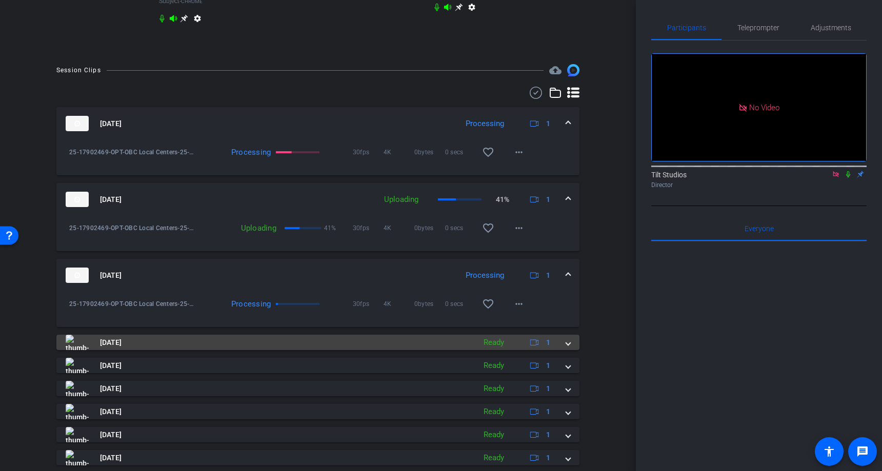
click at [570, 348] on span at bounding box center [568, 342] width 4 height 11
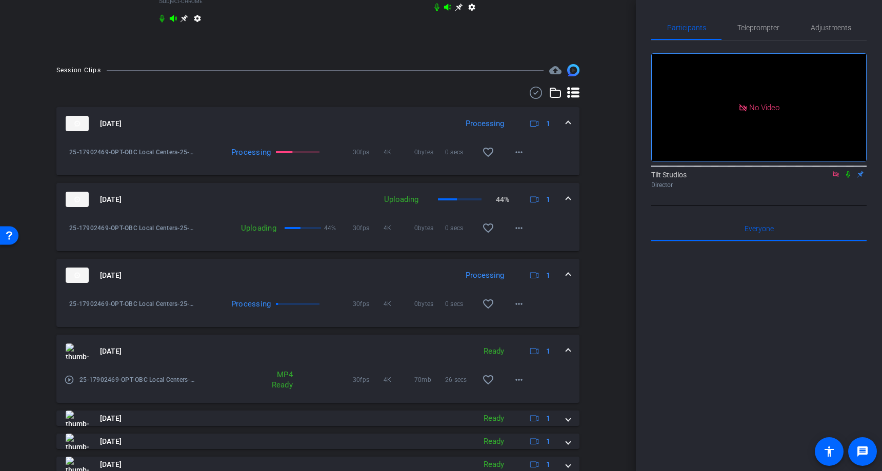
click at [567, 357] on span at bounding box center [568, 351] width 4 height 11
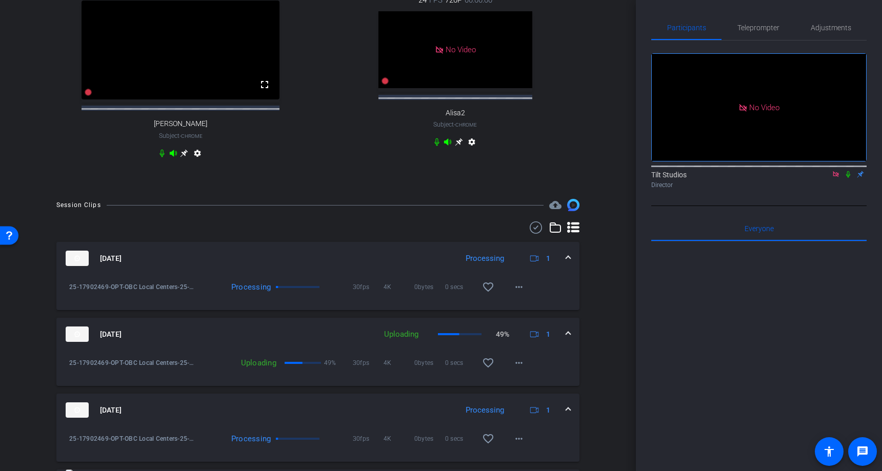
scroll to position [420, 0]
click at [850, 171] on icon at bounding box center [848, 174] width 8 height 7
click at [849, 171] on icon at bounding box center [848, 174] width 8 height 7
click at [847, 171] on icon at bounding box center [848, 174] width 4 height 7
click at [848, 171] on icon at bounding box center [848, 174] width 8 height 7
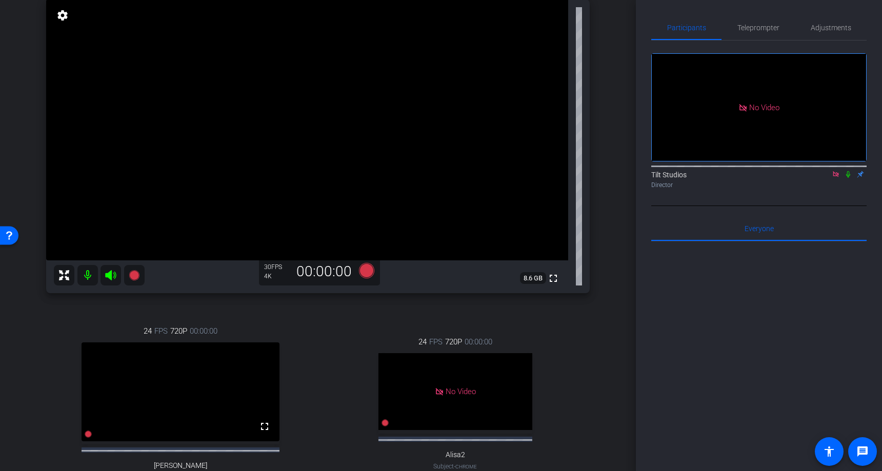
scroll to position [79, 0]
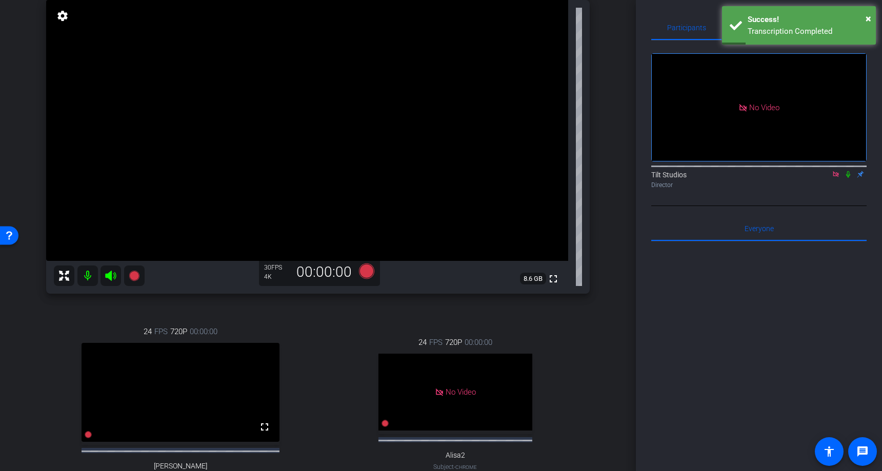
click at [851, 171] on icon at bounding box center [848, 174] width 8 height 7
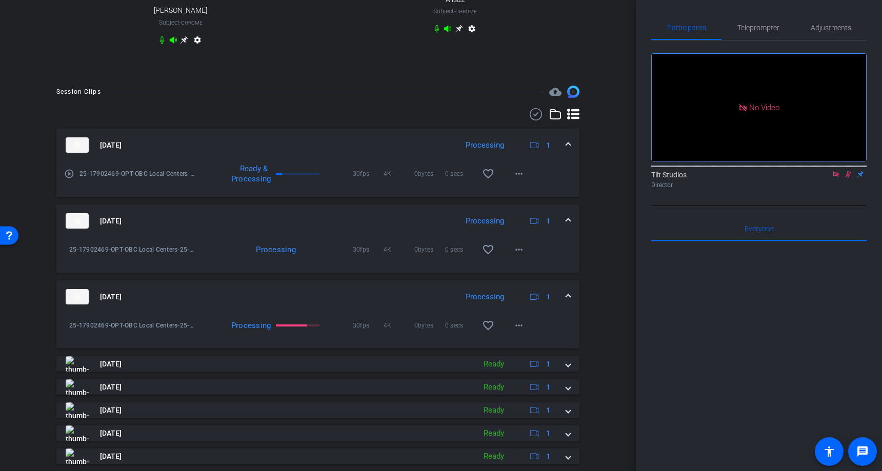
scroll to position [543, 0]
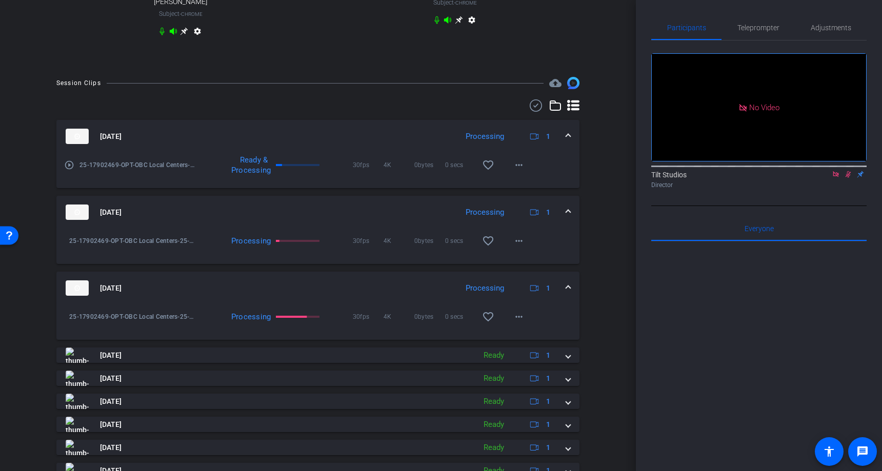
click at [566, 294] on span at bounding box center [568, 288] width 4 height 11
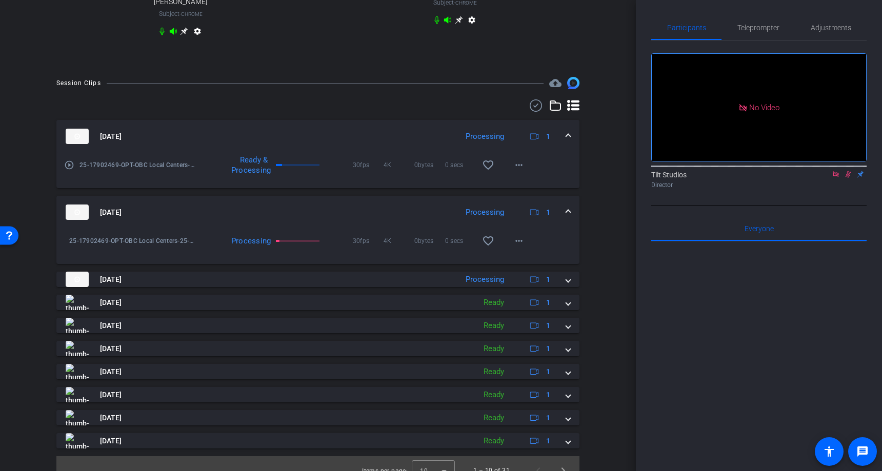
click at [571, 220] on mat-expansion-panel-header "Sep 5, 2025 Processing 1" at bounding box center [317, 212] width 523 height 33
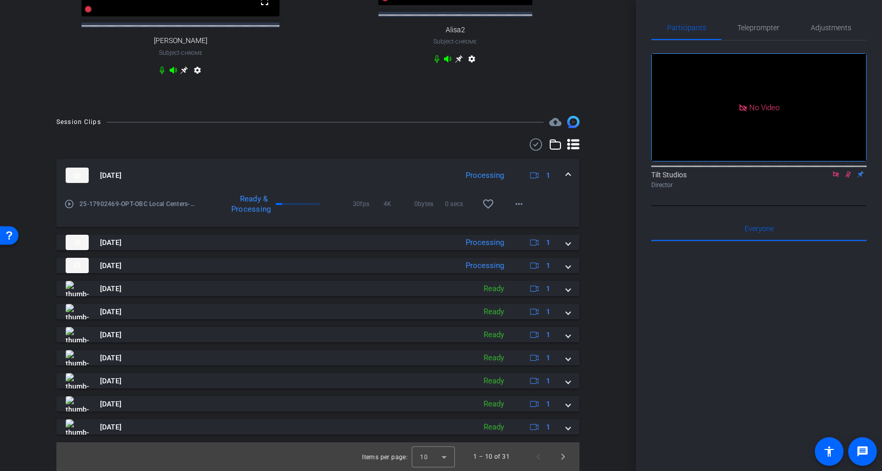
drag, startPoint x: 567, startPoint y: 172, endPoint x: 610, endPoint y: 207, distance: 55.3
click at [567, 172] on span at bounding box center [568, 175] width 4 height 11
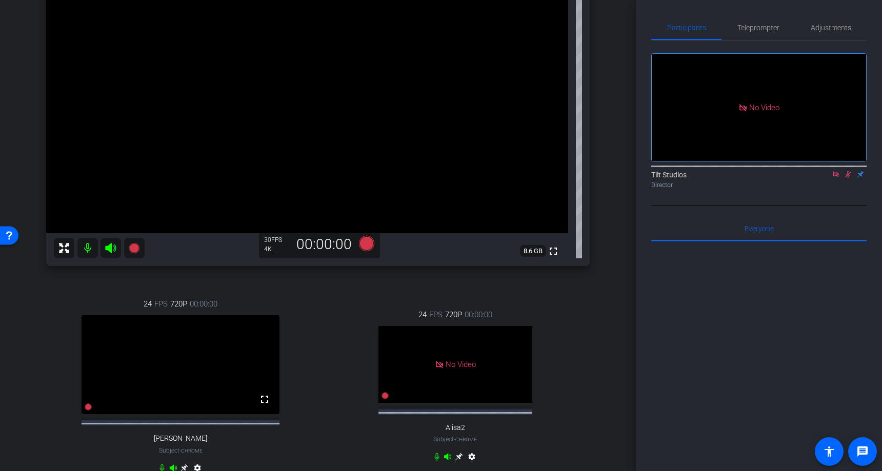
scroll to position [105, 0]
click at [851, 171] on icon at bounding box center [848, 174] width 8 height 7
drag, startPoint x: 848, startPoint y: 144, endPoint x: 849, endPoint y: 149, distance: 5.2
click at [848, 171] on icon at bounding box center [848, 174] width 8 height 7
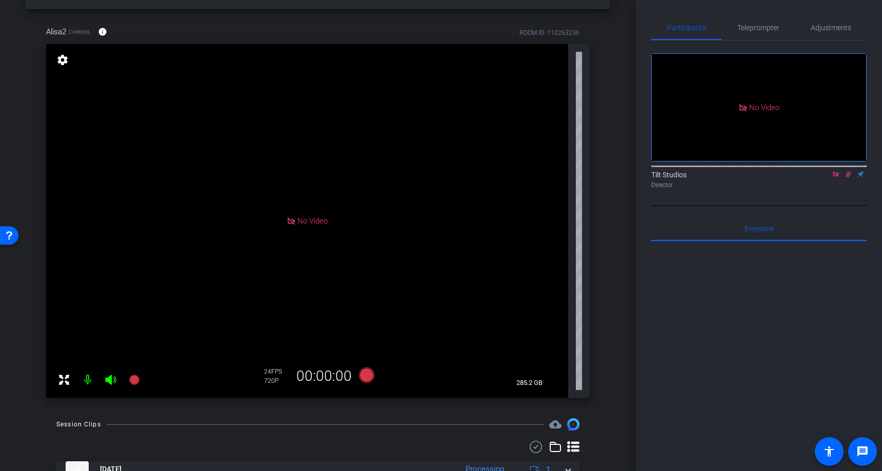
scroll to position [0, 0]
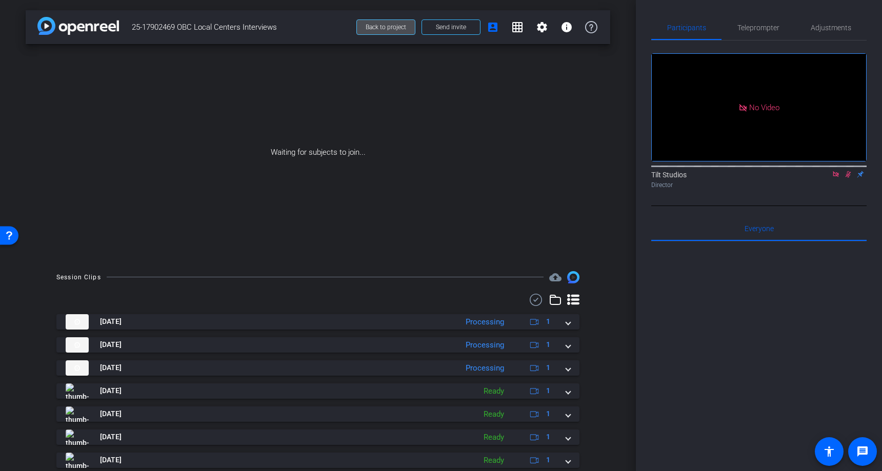
click at [398, 26] on span "Back to project" at bounding box center [385, 27] width 40 height 7
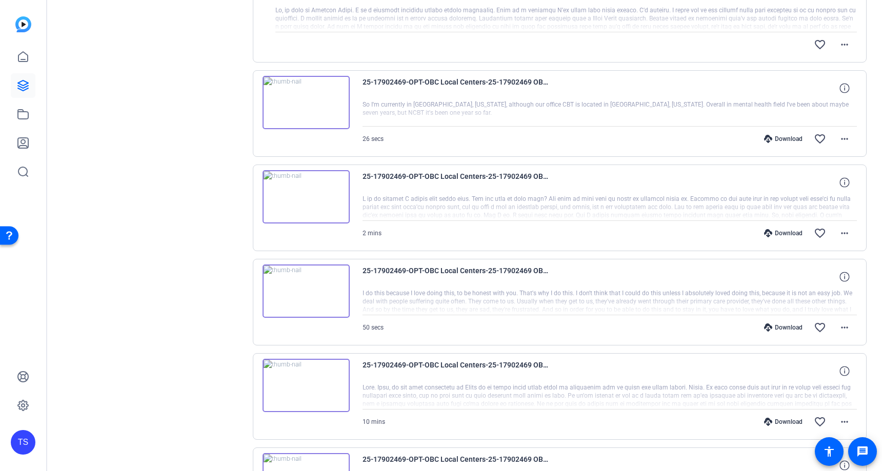
scroll to position [435, 0]
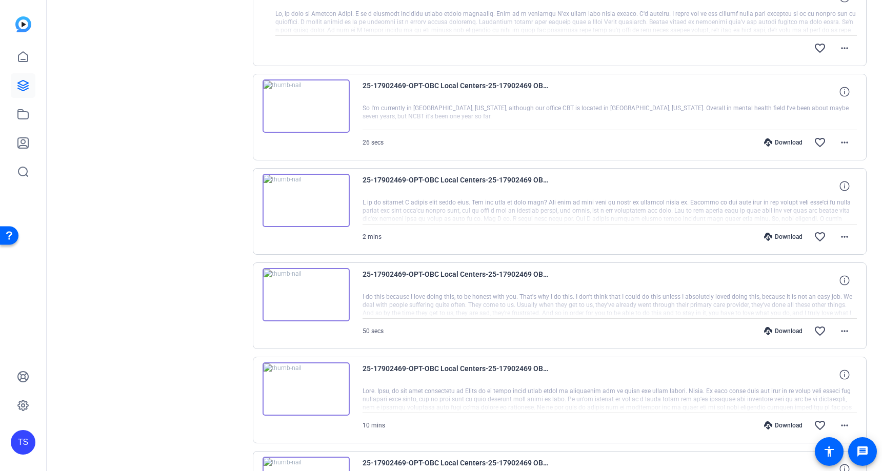
click at [306, 295] on img at bounding box center [305, 294] width 87 height 53
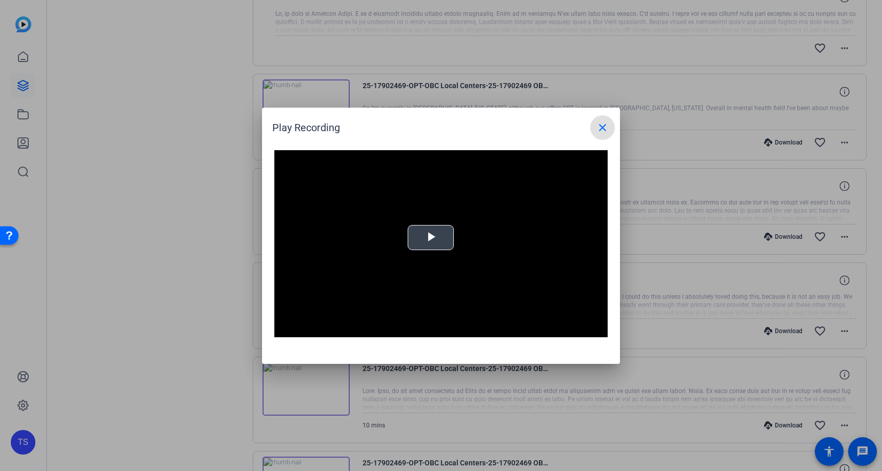
click at [431, 237] on span "Video Player" at bounding box center [431, 237] width 0 height 0
click at [604, 128] on mat-icon "close" at bounding box center [602, 127] width 12 height 12
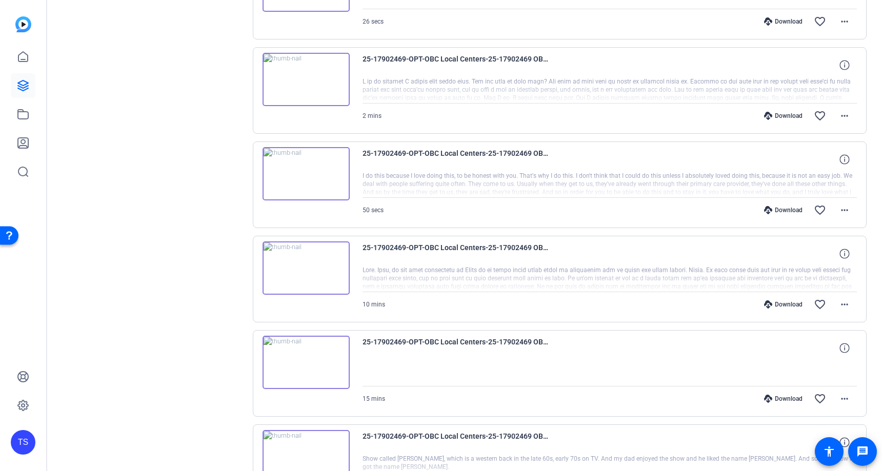
scroll to position [754, 0]
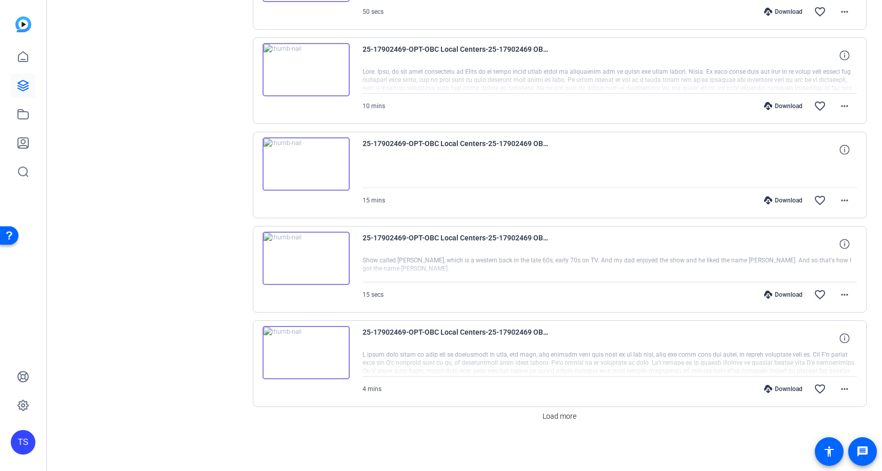
click at [339, 359] on img at bounding box center [305, 352] width 87 height 53
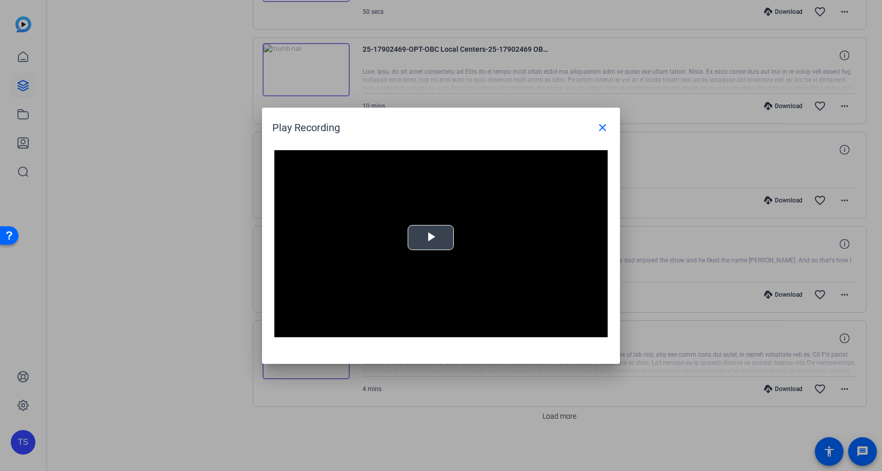
click at [431, 237] on span "Video Player" at bounding box center [431, 237] width 0 height 0
click at [605, 129] on mat-icon "close" at bounding box center [602, 127] width 12 height 12
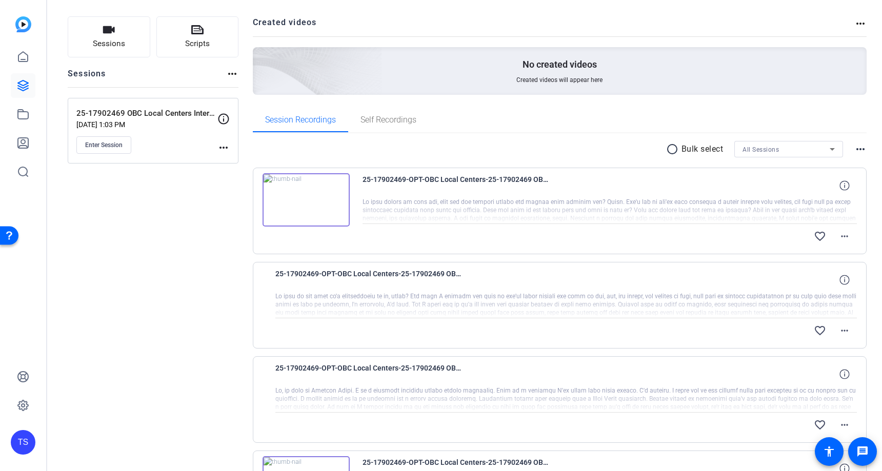
scroll to position [0, 0]
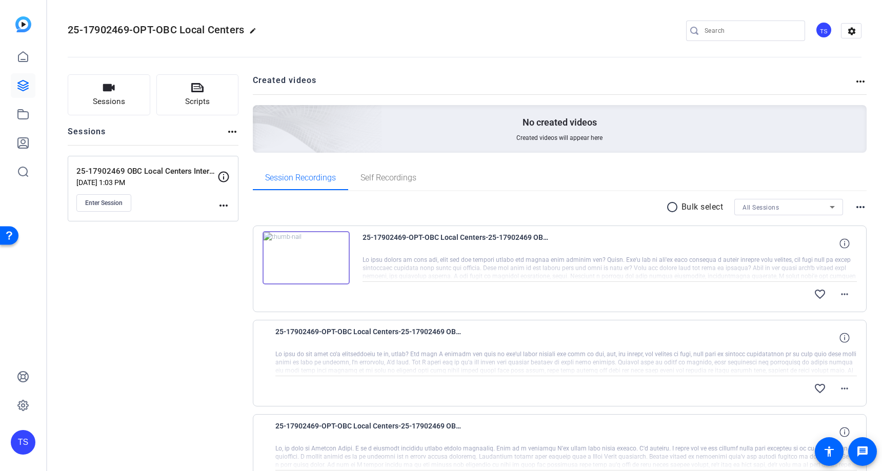
click at [306, 260] on img at bounding box center [305, 257] width 87 height 53
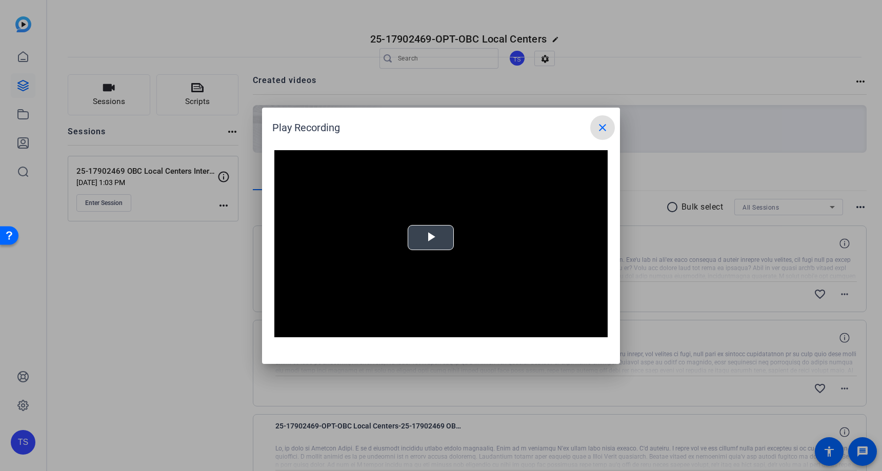
click at [431, 237] on span "Video Player" at bounding box center [431, 237] width 0 height 0
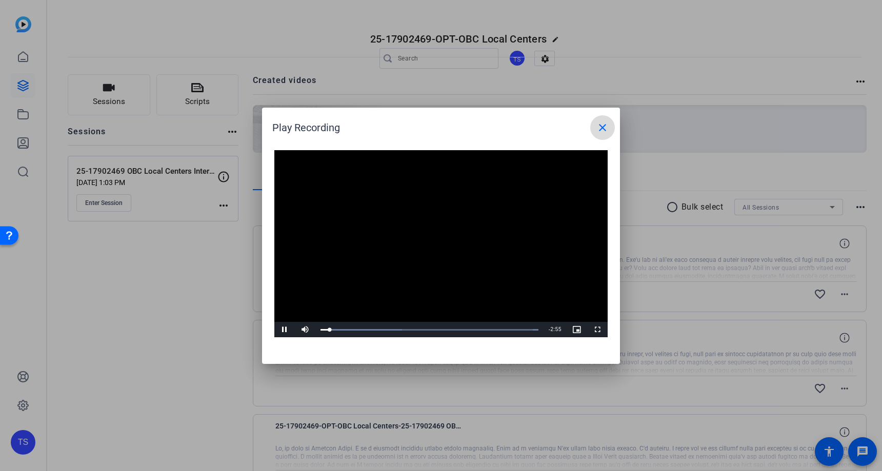
click at [607, 127] on mat-icon "close" at bounding box center [602, 127] width 12 height 12
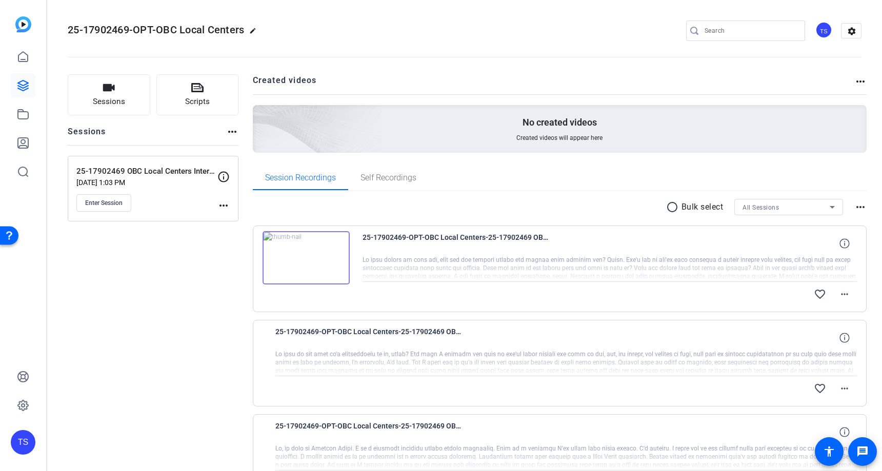
drag, startPoint x: 107, startPoint y: 411, endPoint x: 144, endPoint y: 392, distance: 41.3
